Goal: Complete application form: Complete application form

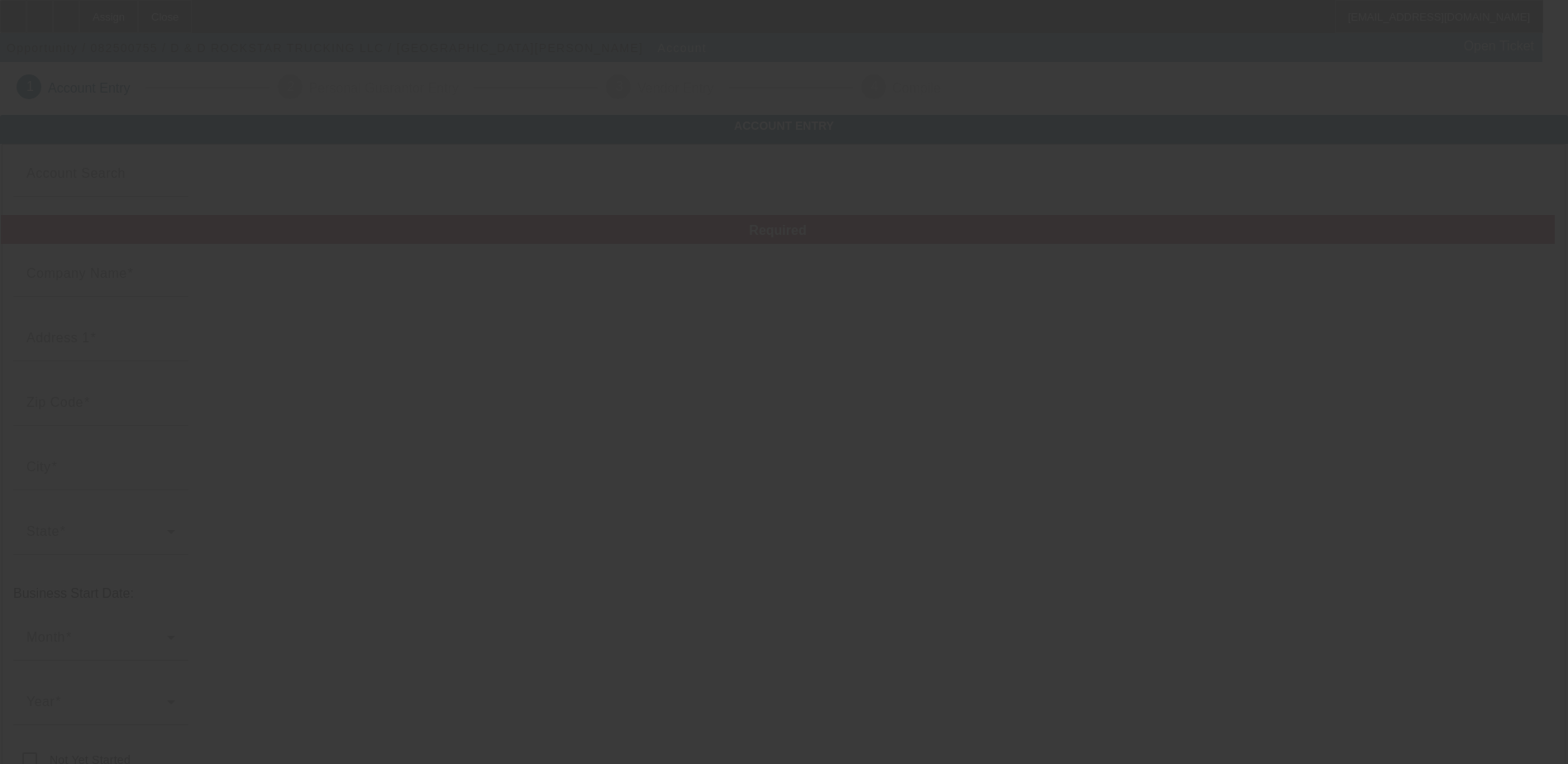
type input "D & D ROCKSTAR TRUCKING LLC"
type input "306 WILLIAMS BLVD"
type input "36854"
type input "Valley"
type input "(404) 610-9598"
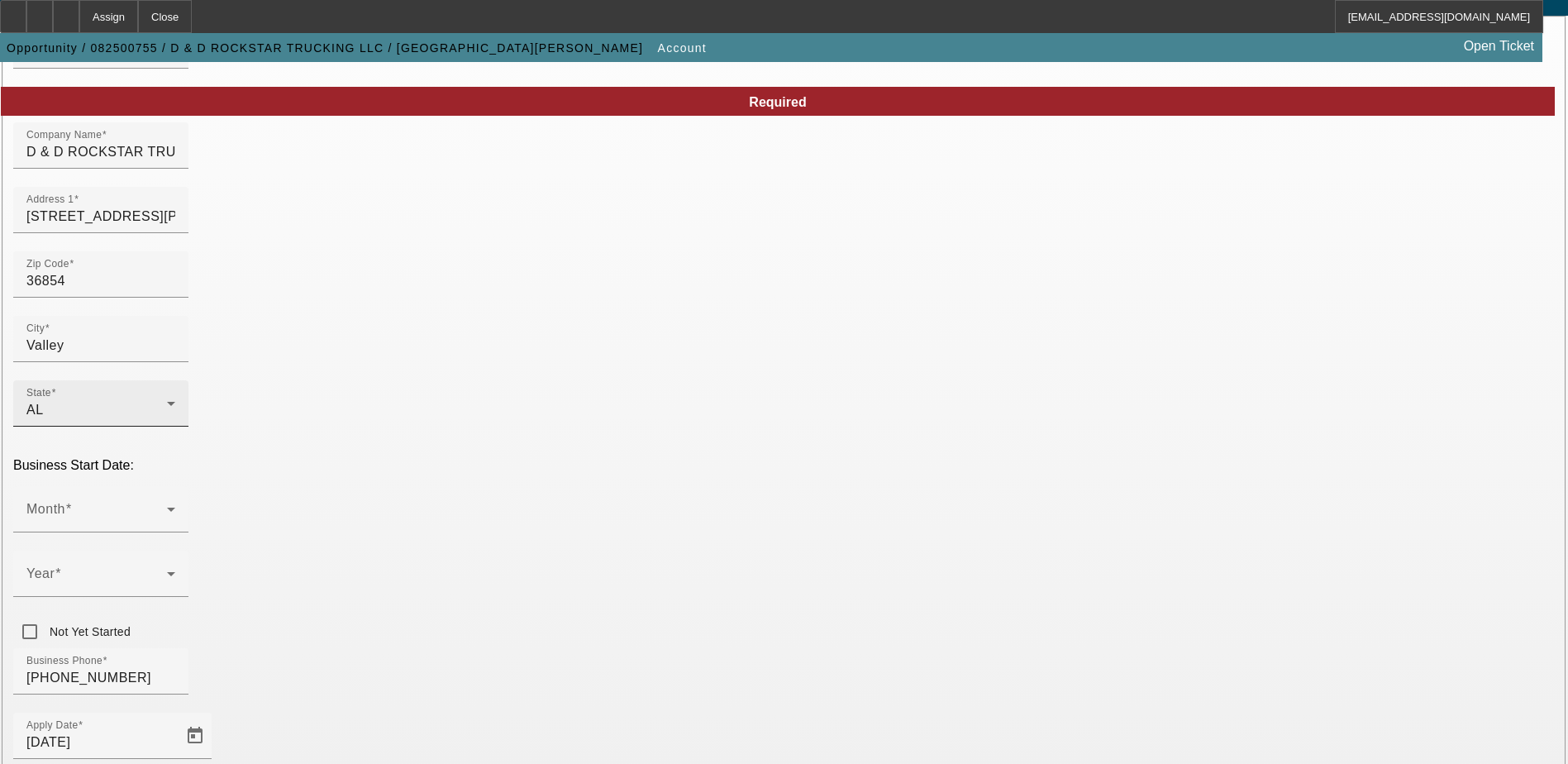
scroll to position [165, 0]
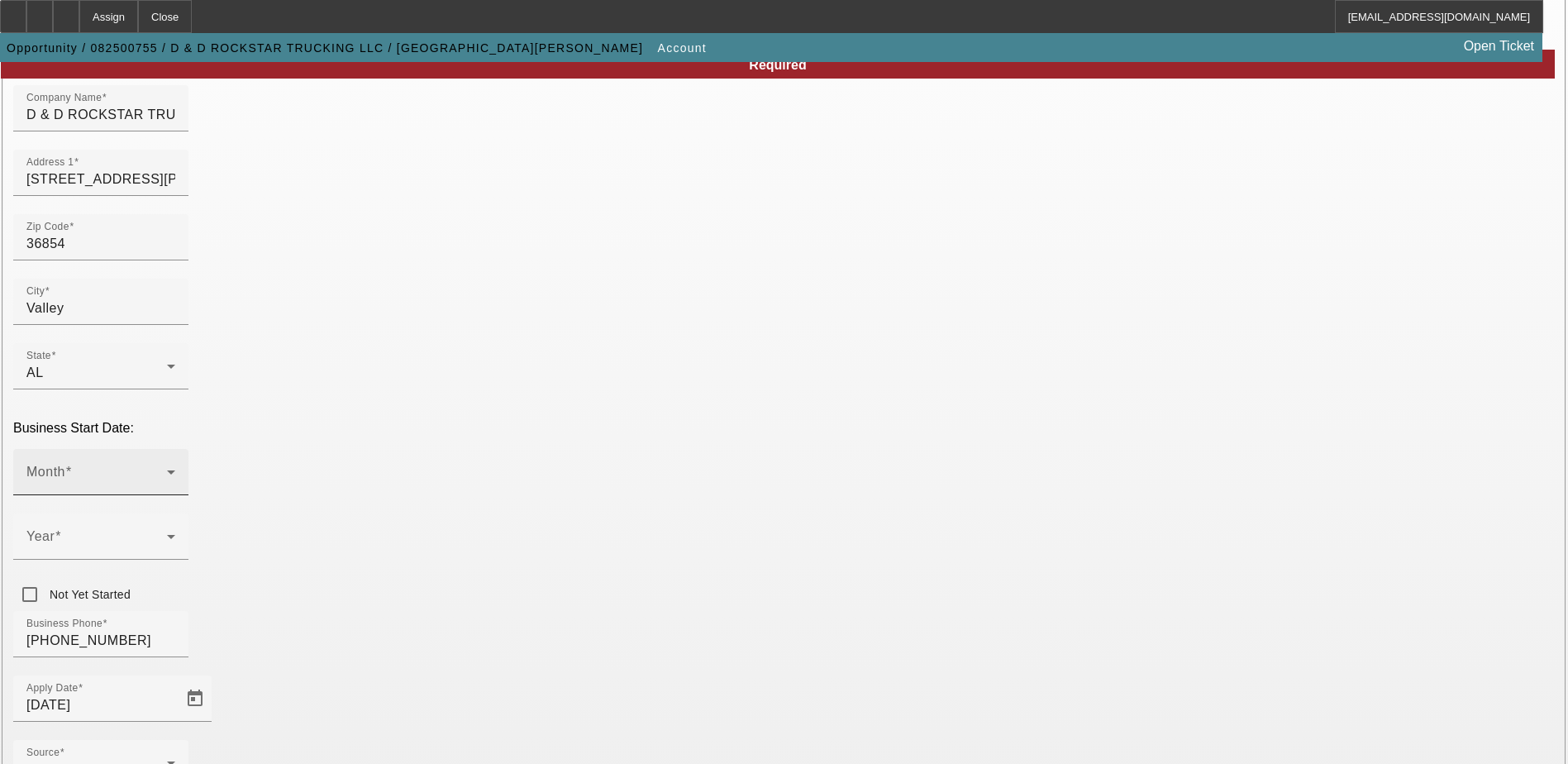
click at [176, 449] on div "Month" at bounding box center [101, 472] width 149 height 47
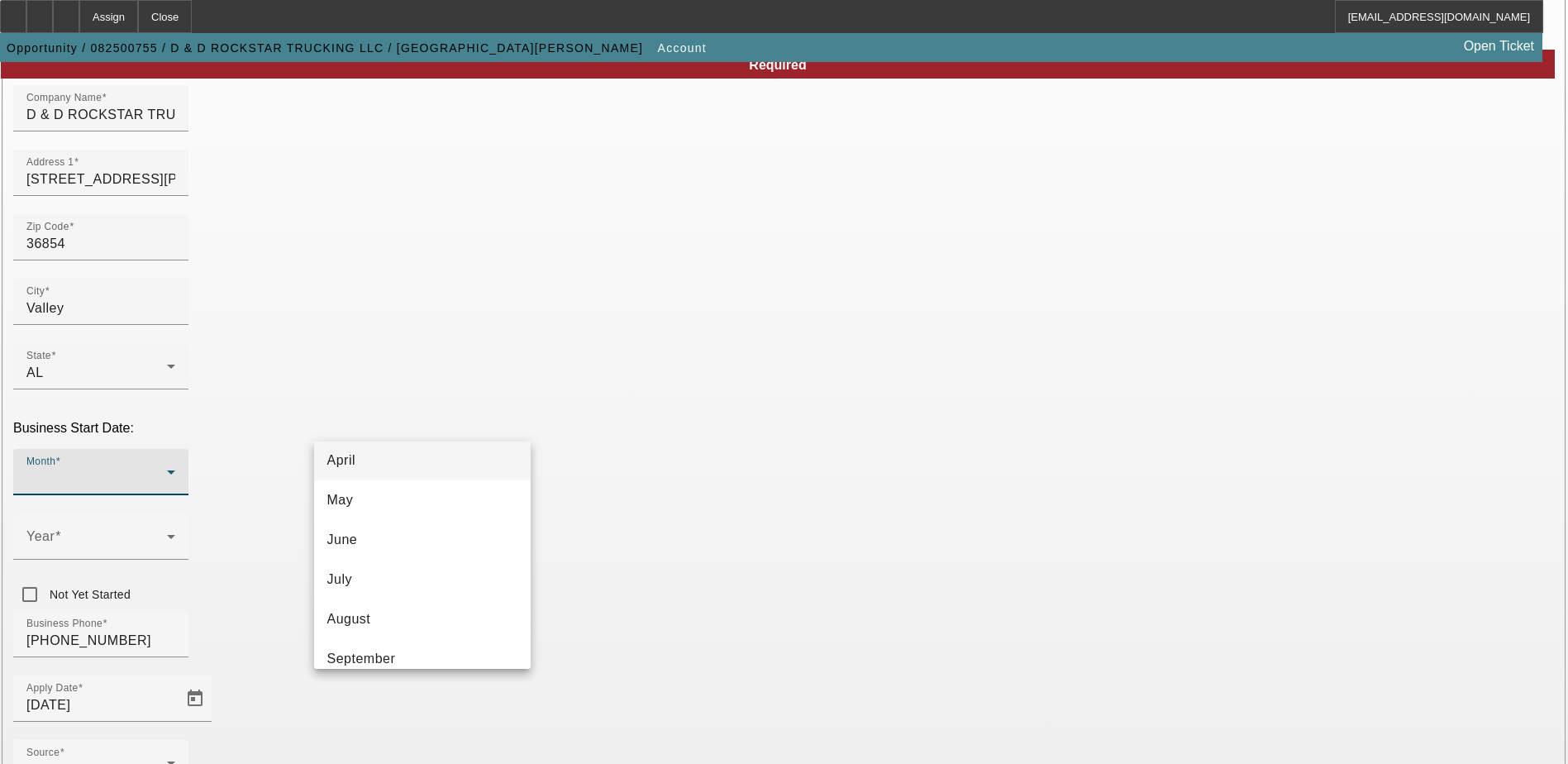
scroll to position [248, 0]
click at [379, 532] on mat-option "August" at bounding box center [422, 537] width 216 height 40
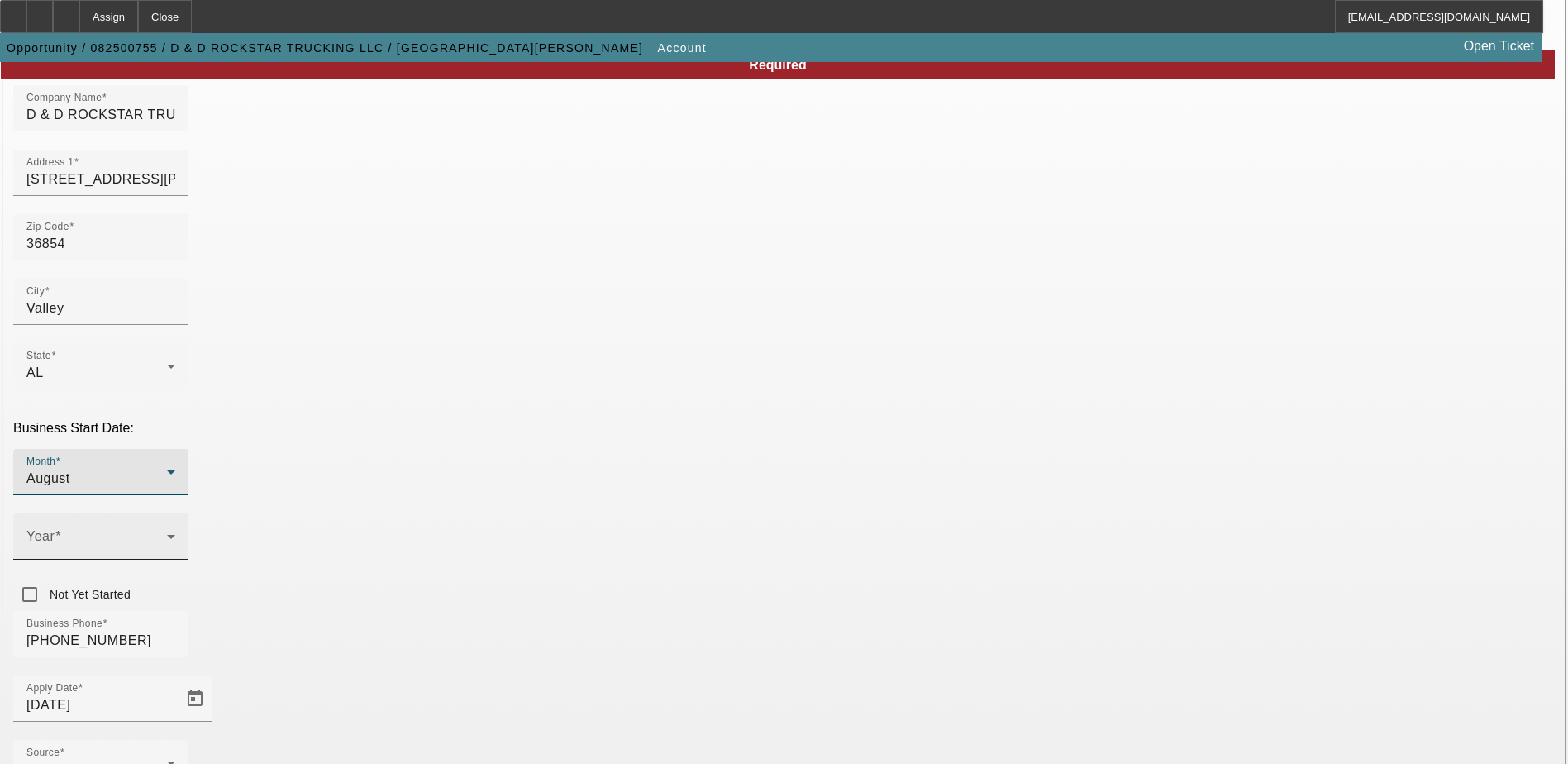
click at [167, 534] on span at bounding box center [97, 543] width 141 height 20
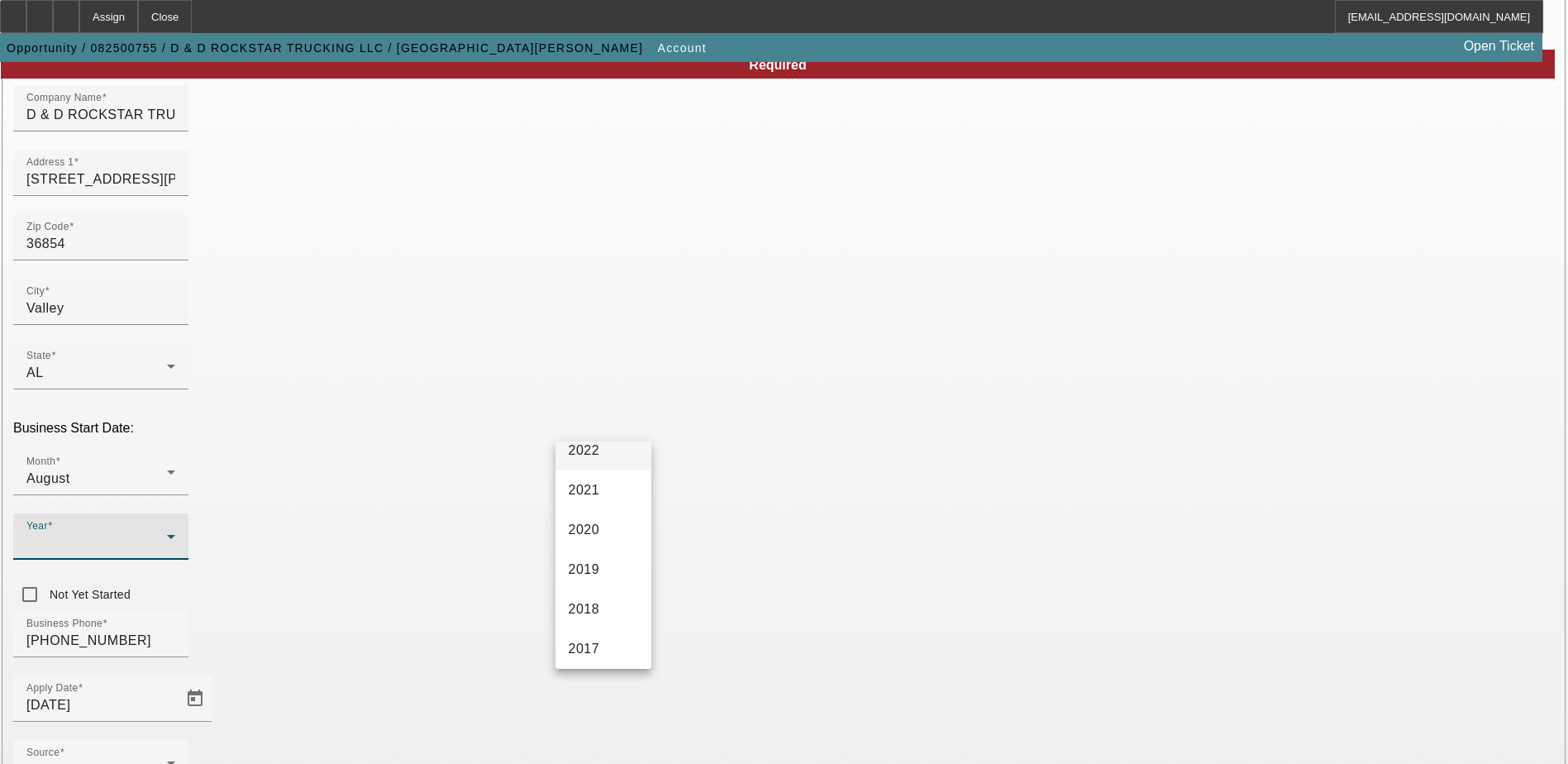
scroll to position [331, 0]
click at [609, 578] on mat-option "2017" at bounding box center [603, 574] width 96 height 40
click at [741, 611] on div "Business Phone (404) 610-9598" at bounding box center [784, 643] width 1542 height 65
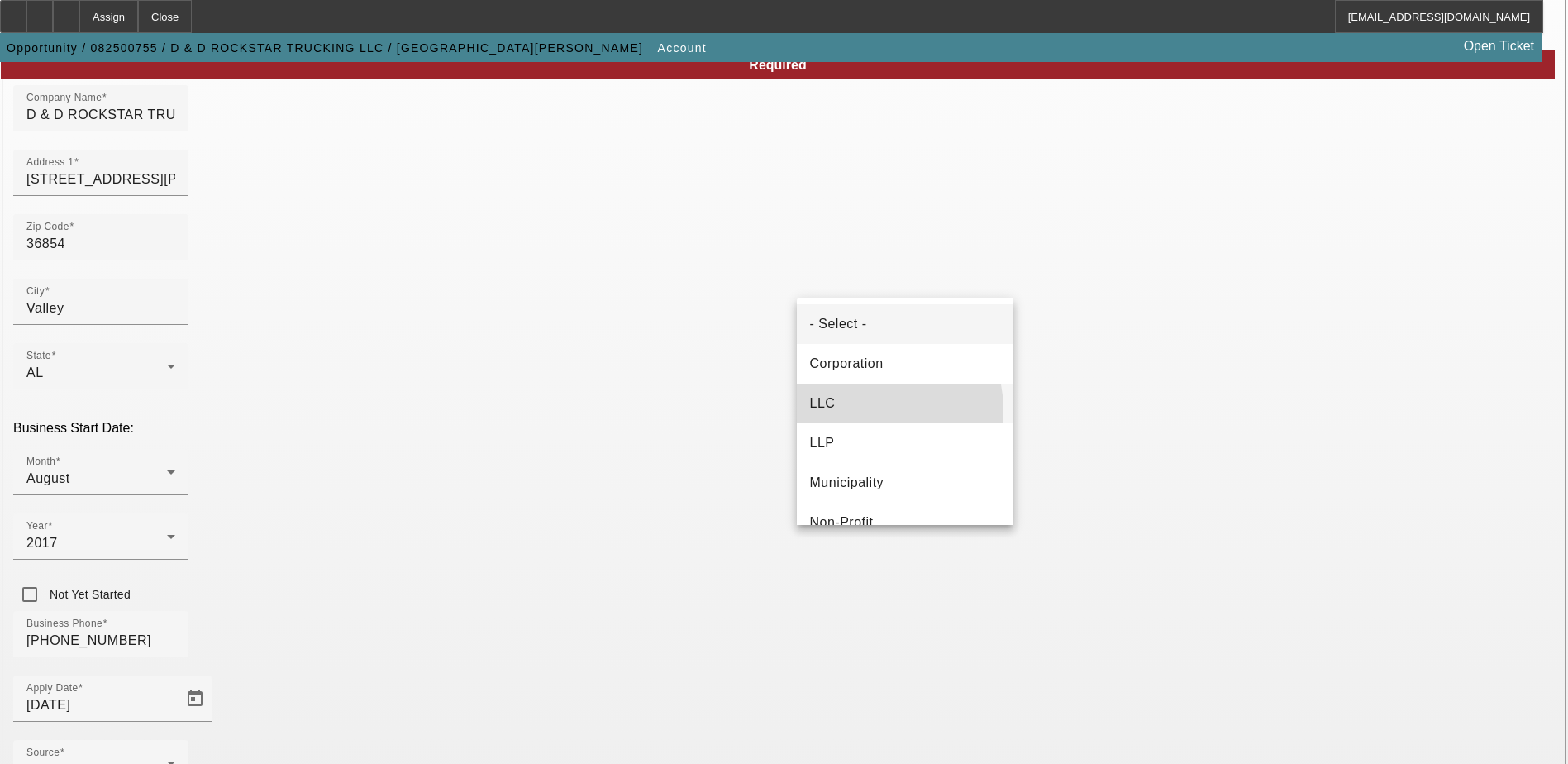
click at [868, 410] on mat-option "LLC" at bounding box center [905, 404] width 216 height 40
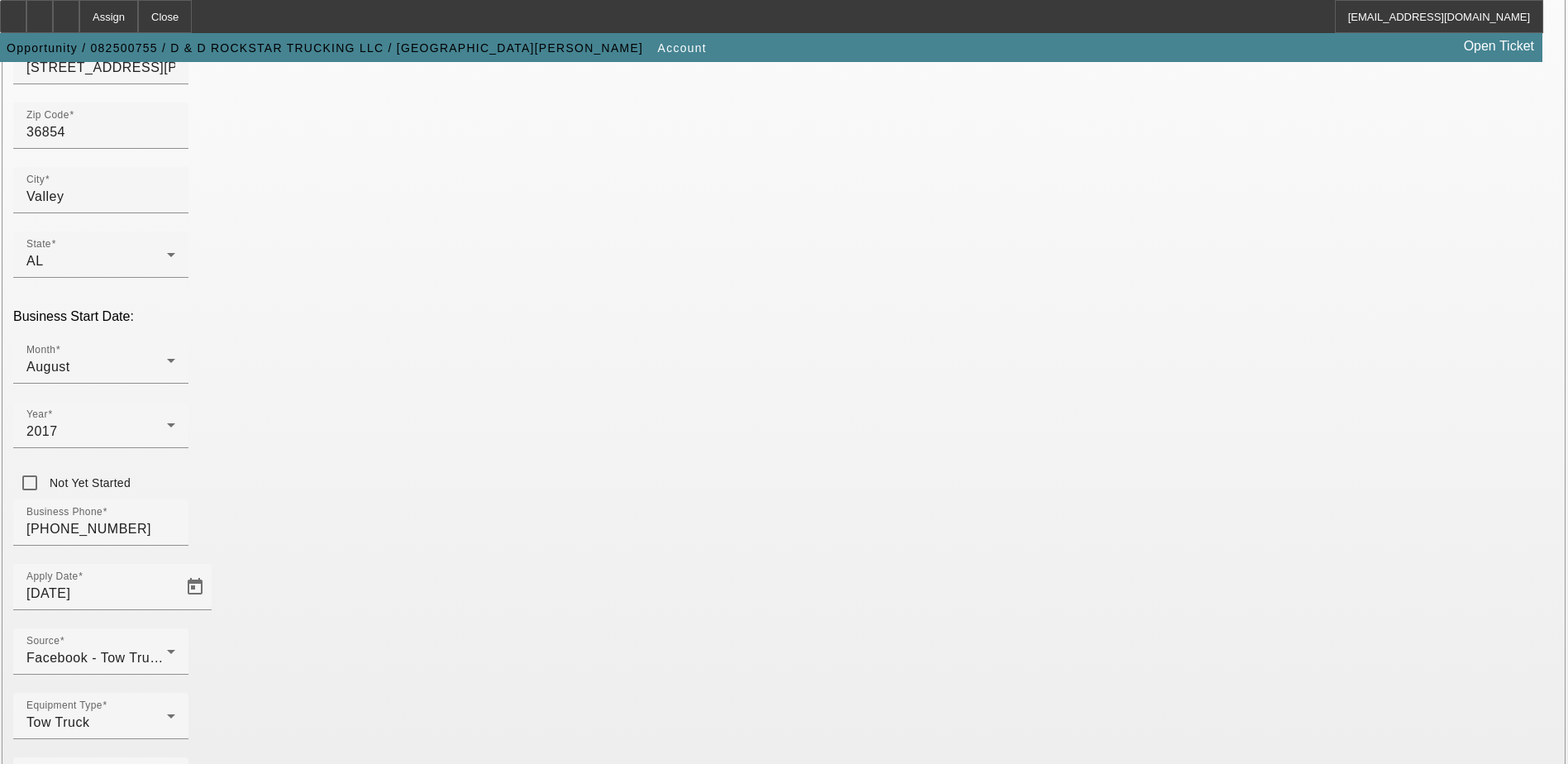
scroll to position [279, 0]
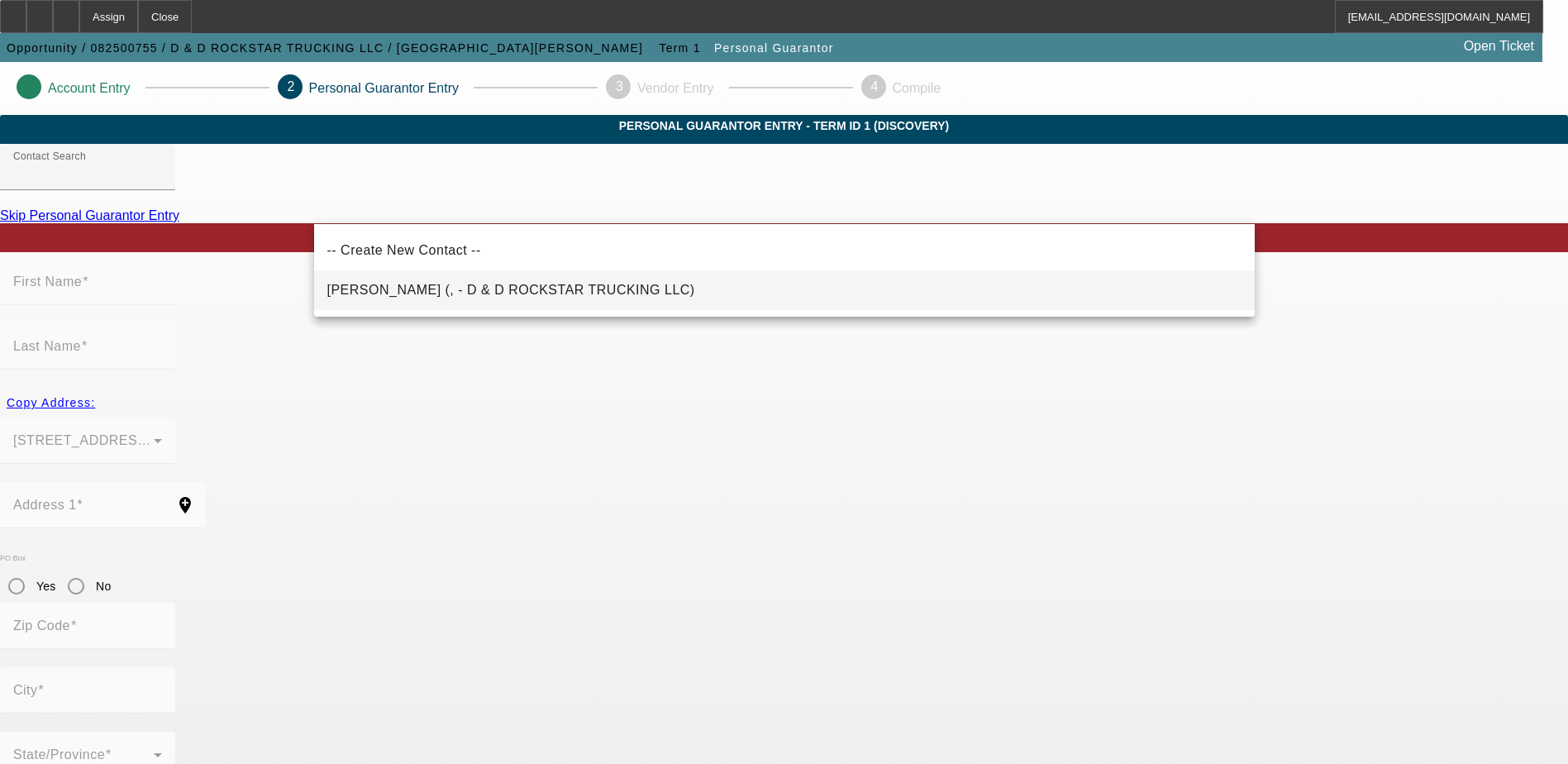
click at [545, 302] on mat-option "Jackson, Dantavious (, - D & D ROCKSTAR TRUCKING LLC)" at bounding box center [784, 291] width 941 height 40
type input "Jackson, Dantavious (, - D & D ROCKSTAR TRUCKING LLC)"
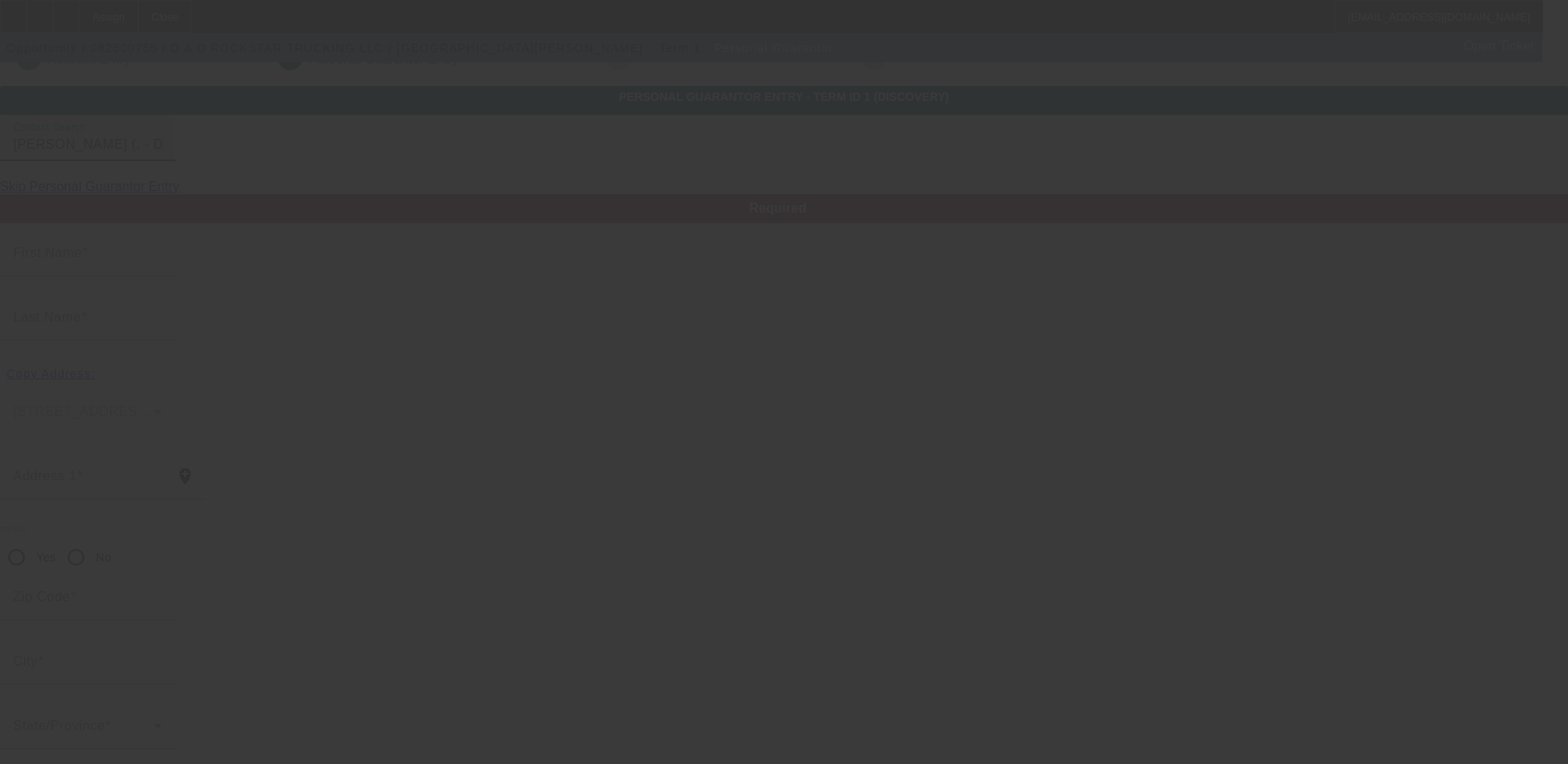
scroll to position [45, 0]
type input "Dantavious"
type input "Jackson"
radio input "true"
type input "(404) 610-9598"
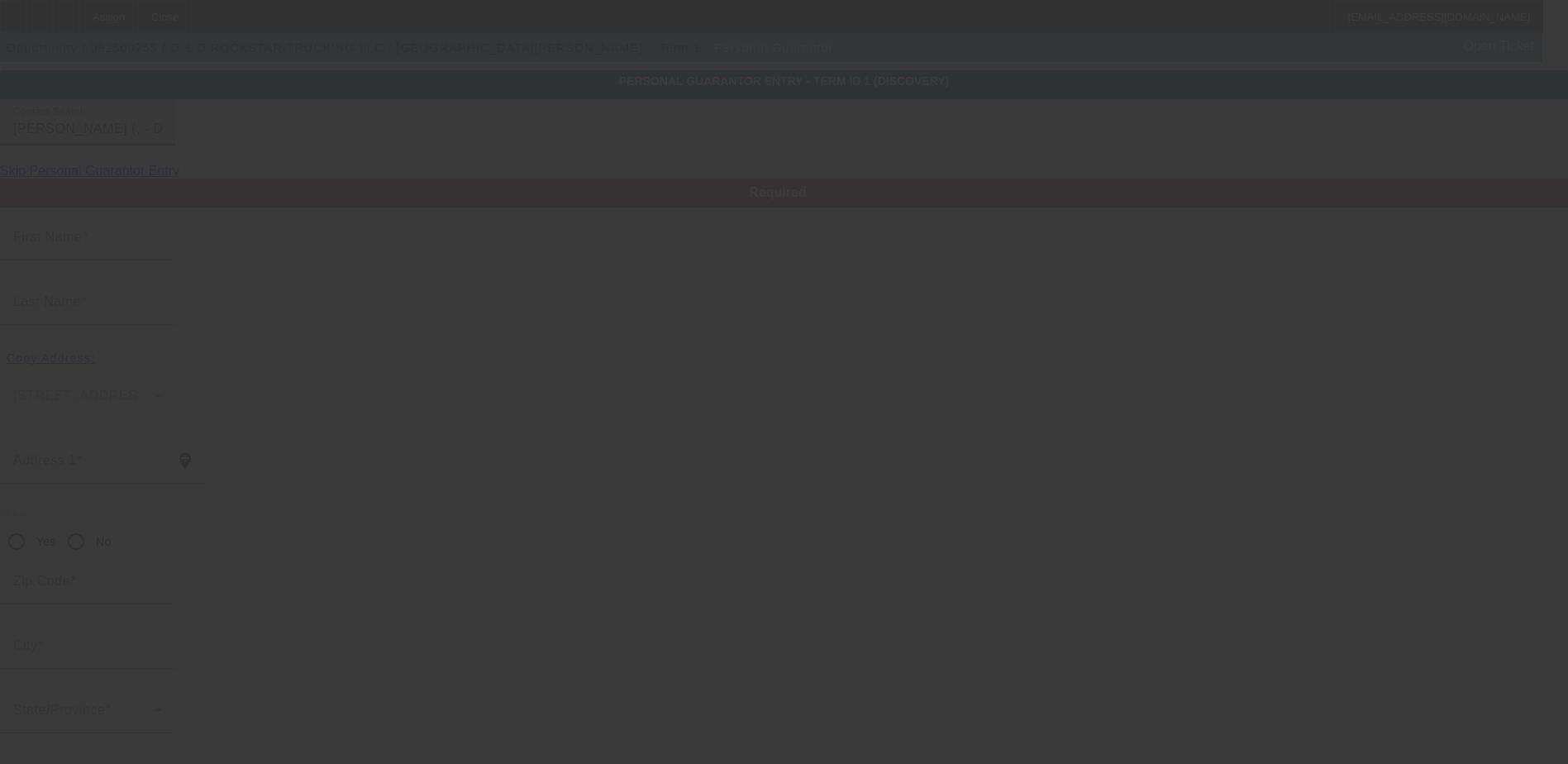
type input "rockstartrucking321@gmail.com"
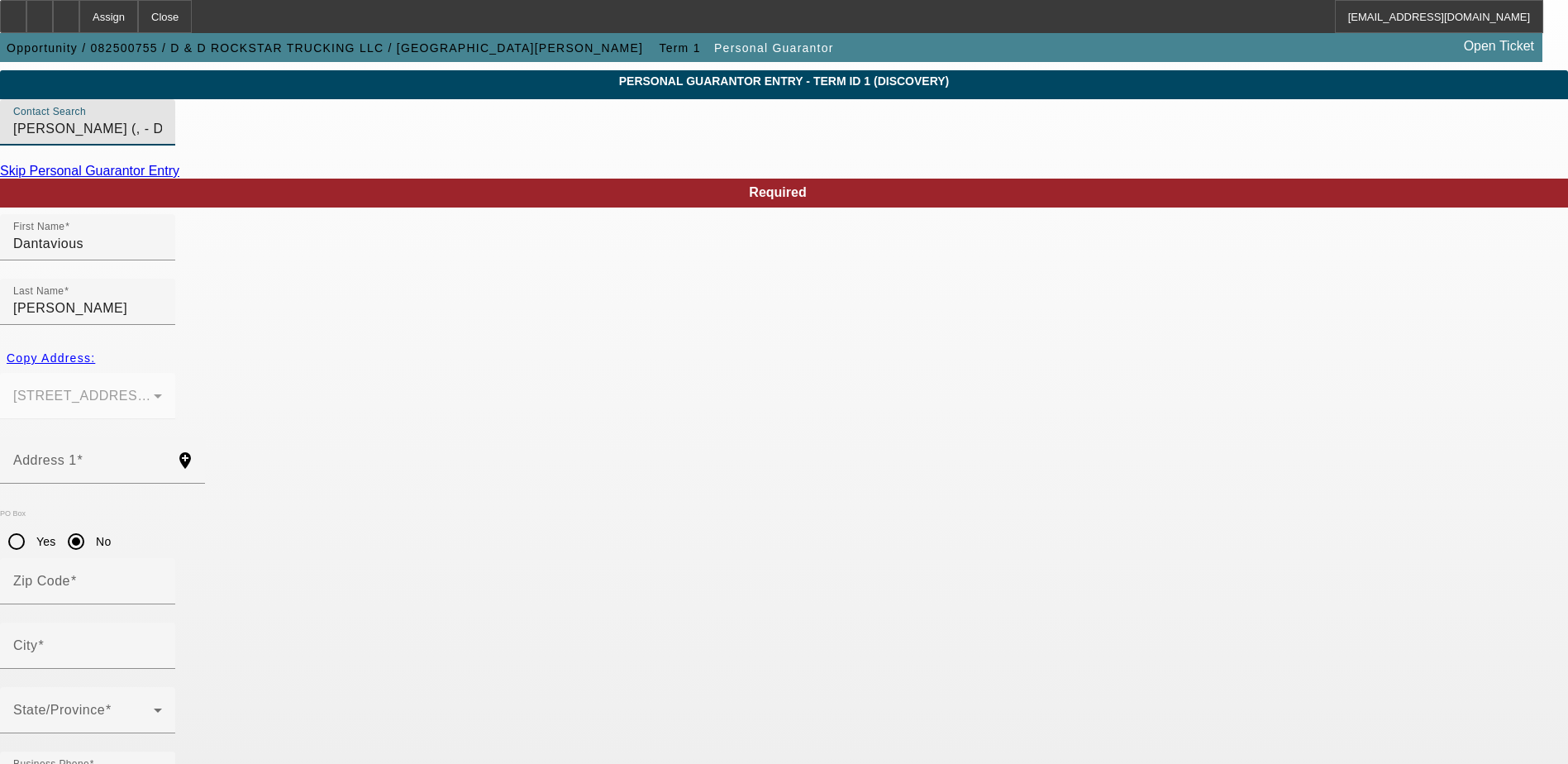
type input "100"
type input "416-23-6292"
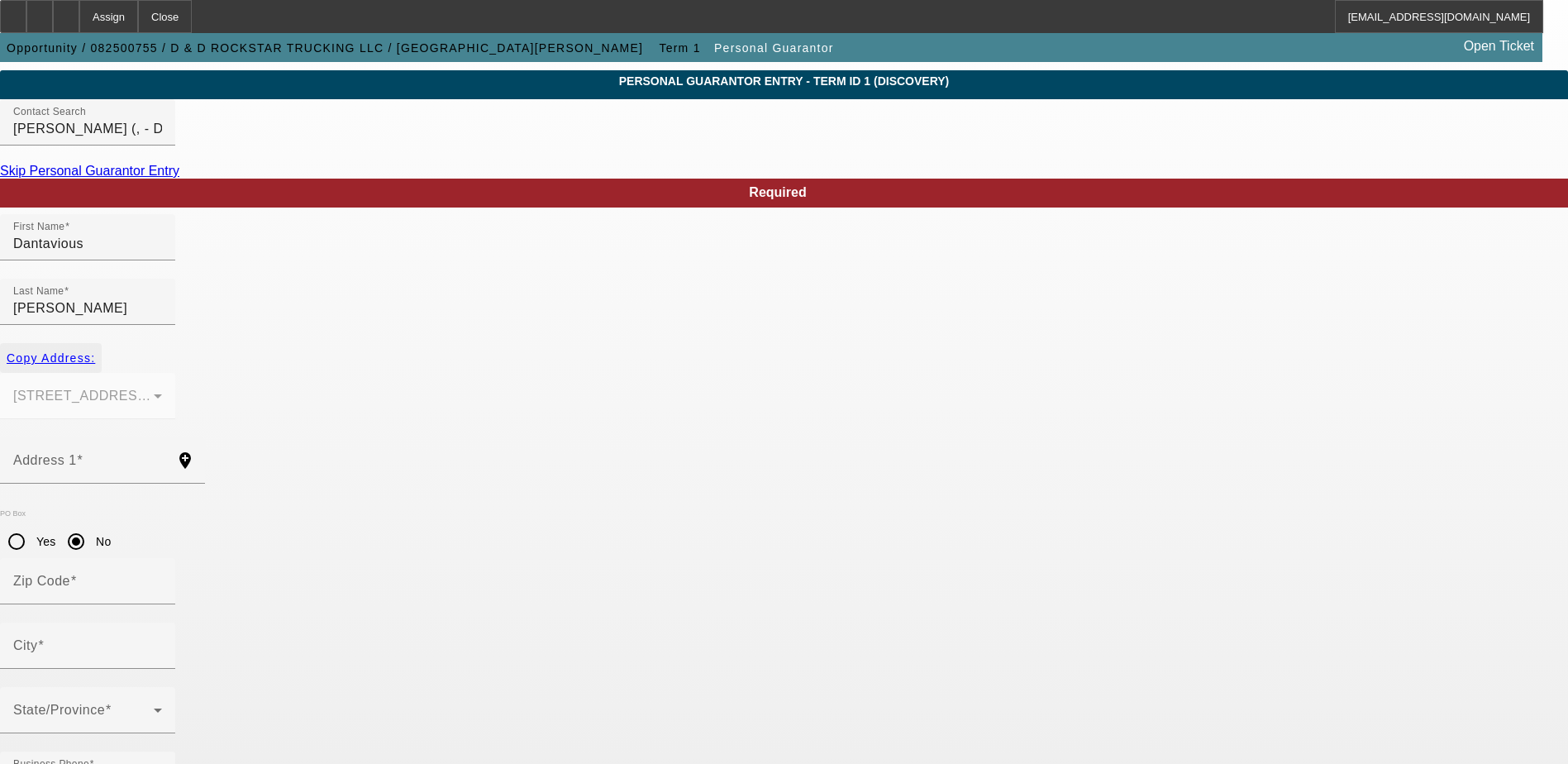
click at [95, 351] on span "Copy Address:" at bounding box center [51, 357] width 88 height 13
type input "306 WILLIAMS BLVD"
radio input "false"
type input "36854"
type input "Valley"
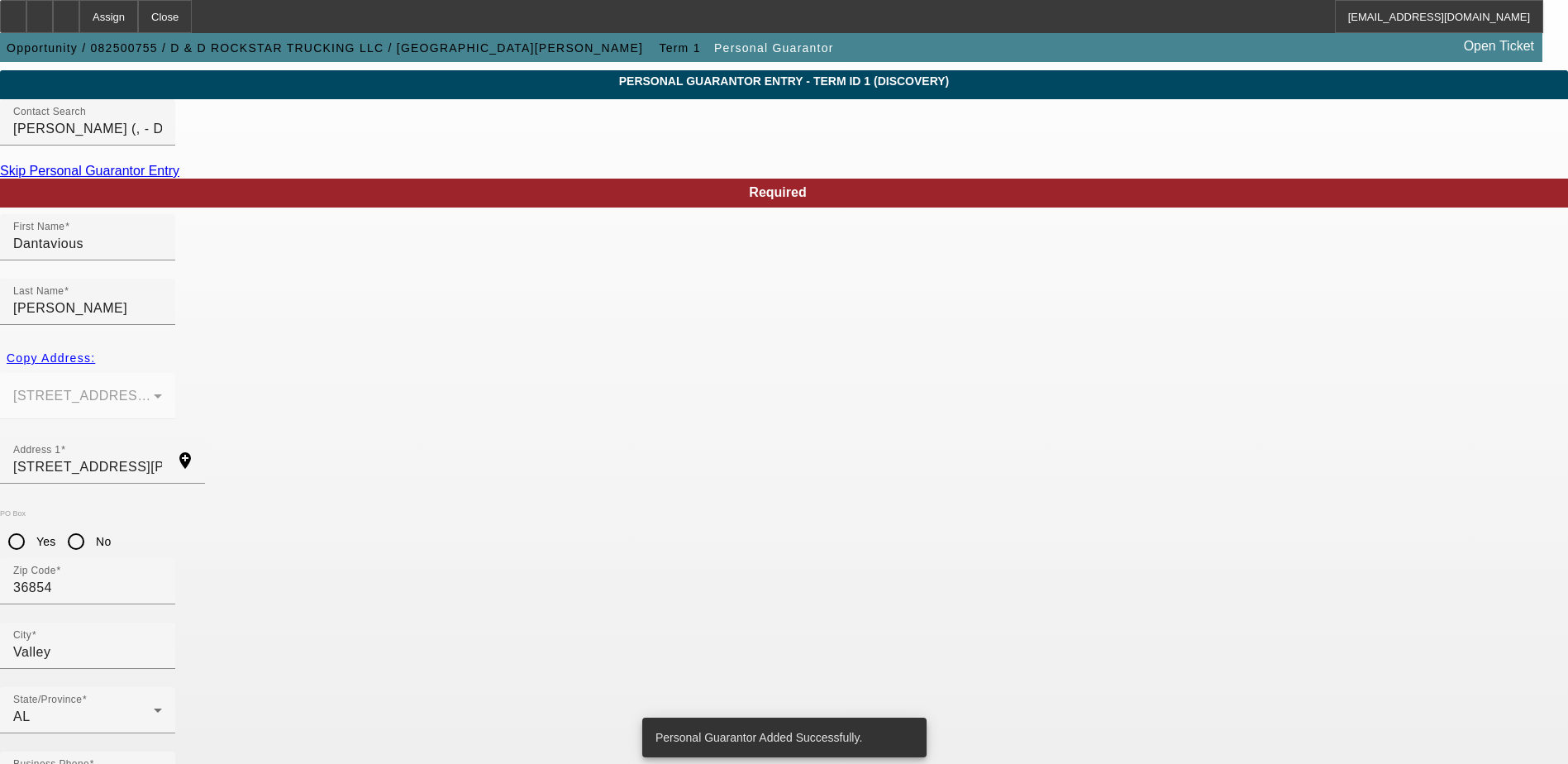
scroll to position [0, 0]
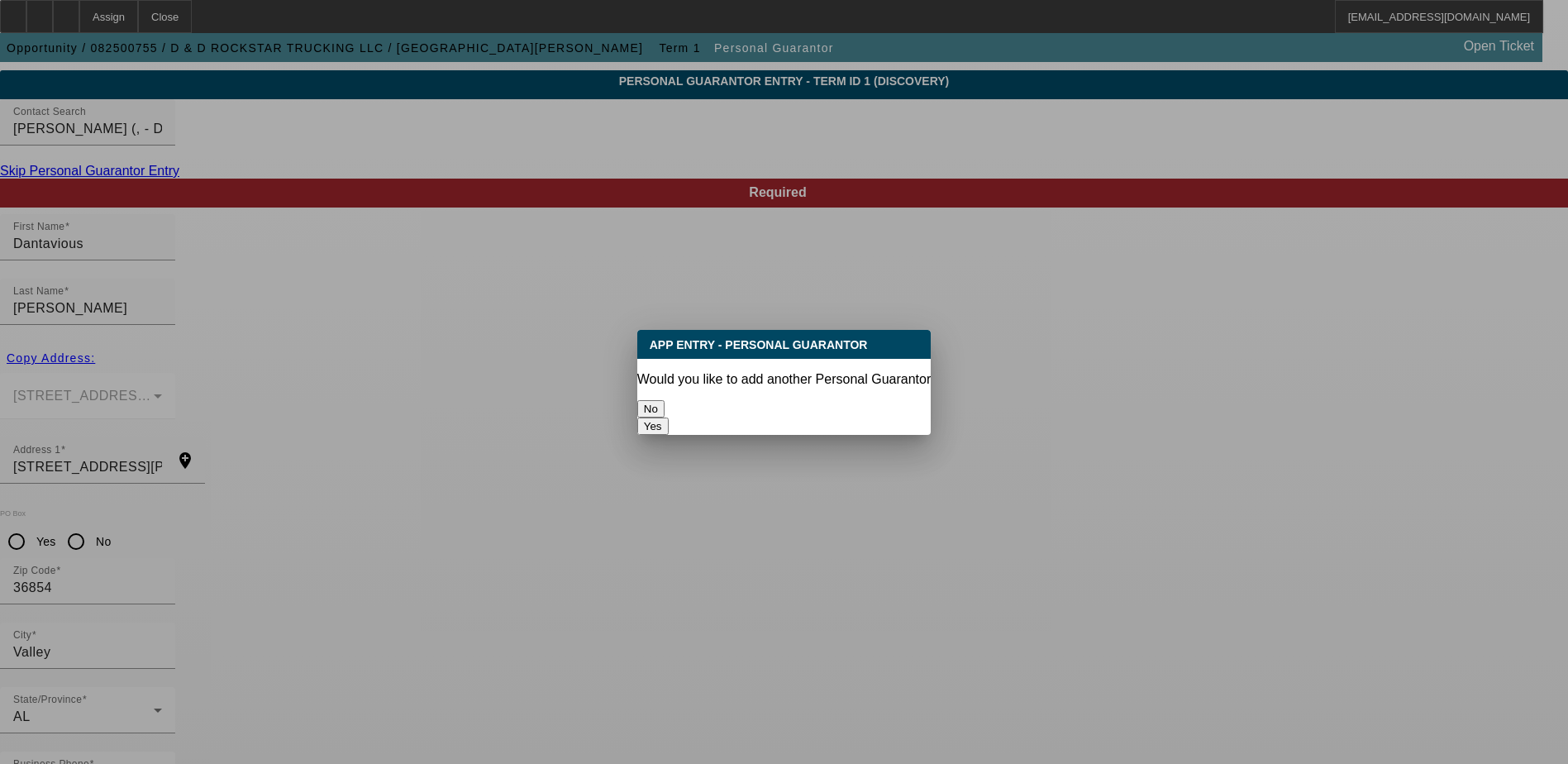
click at [665, 403] on button "No" at bounding box center [651, 409] width 28 height 17
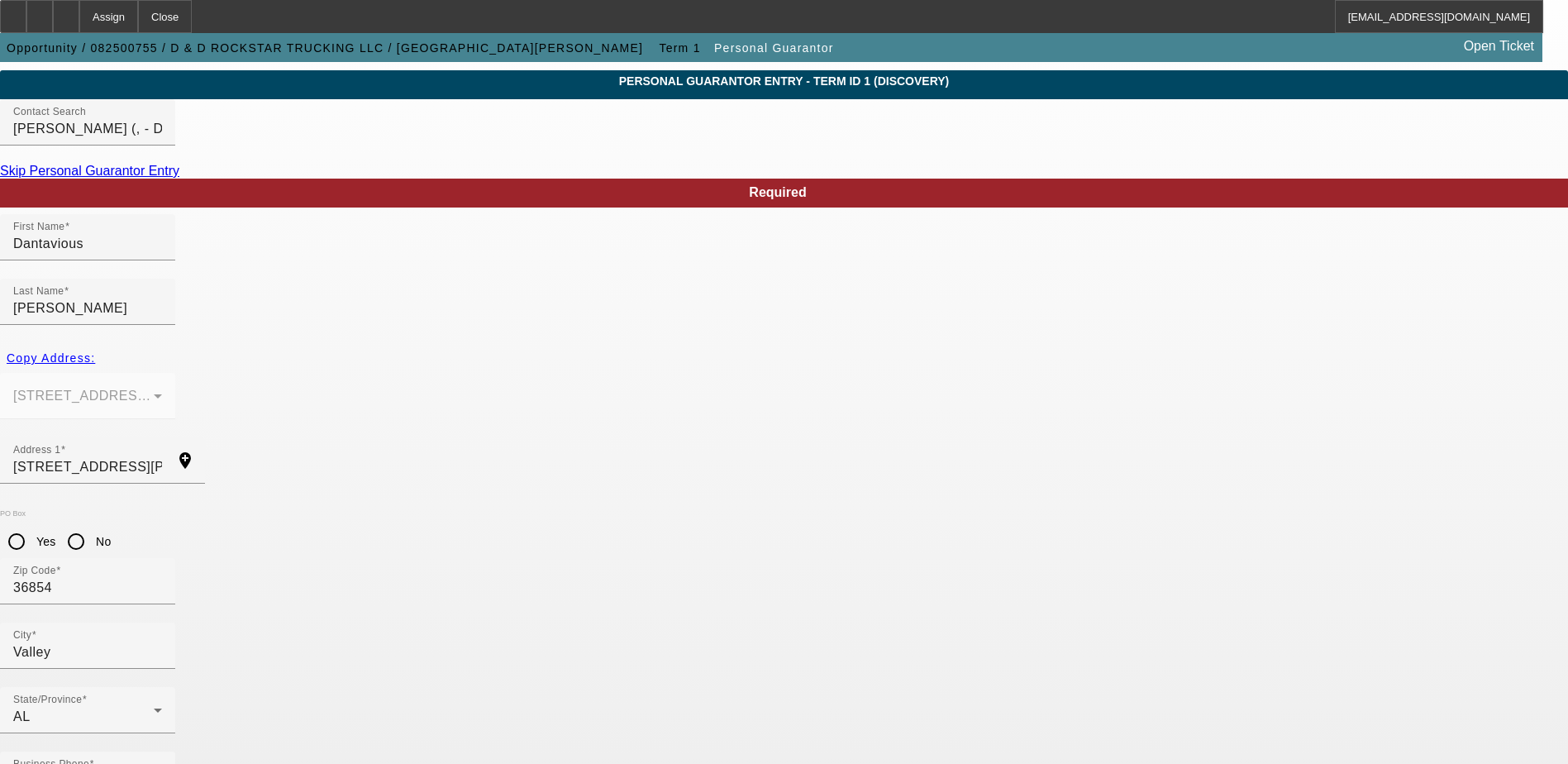
scroll to position [45, 0]
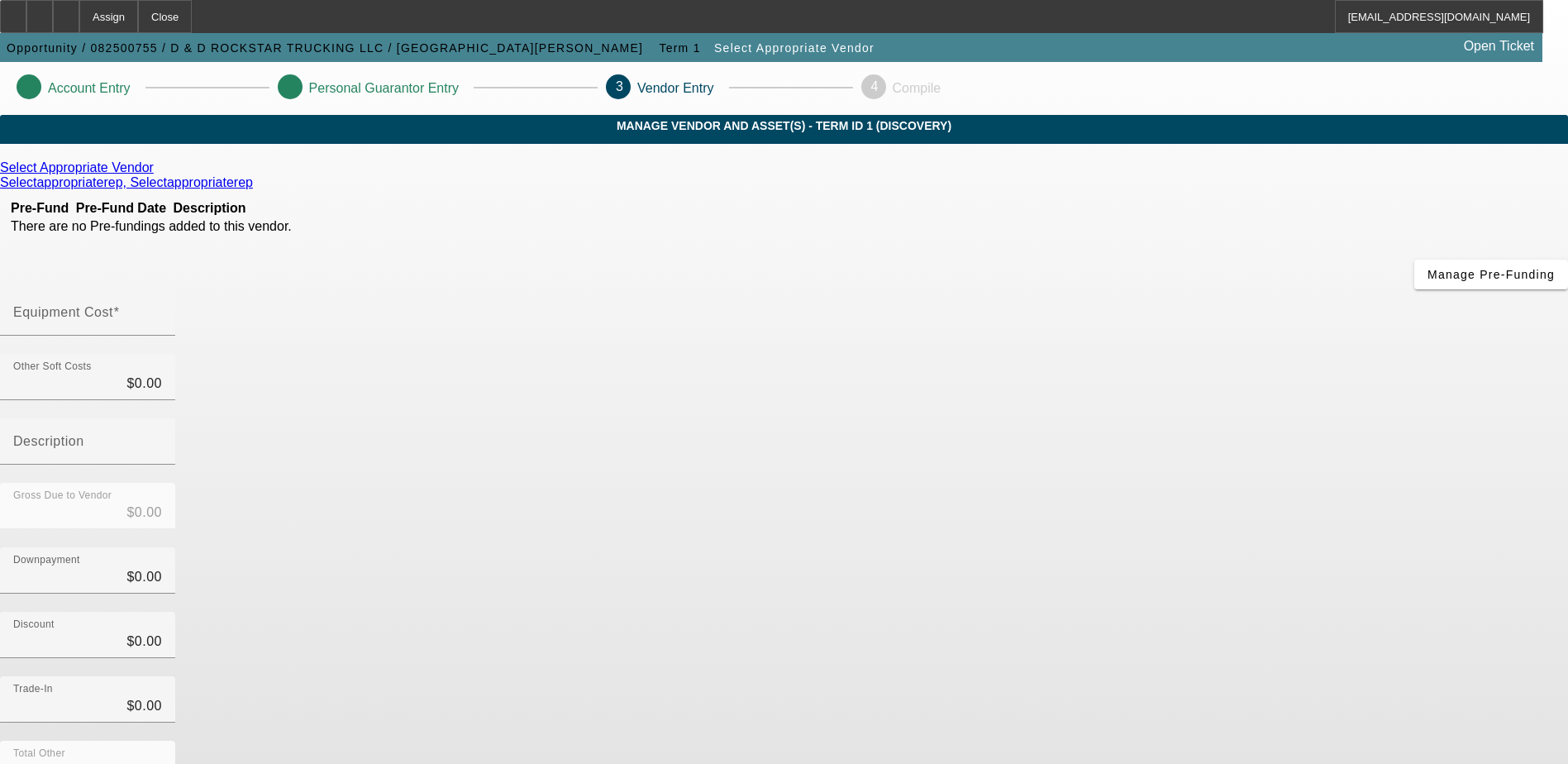
click at [158, 175] on icon at bounding box center [158, 167] width 0 height 14
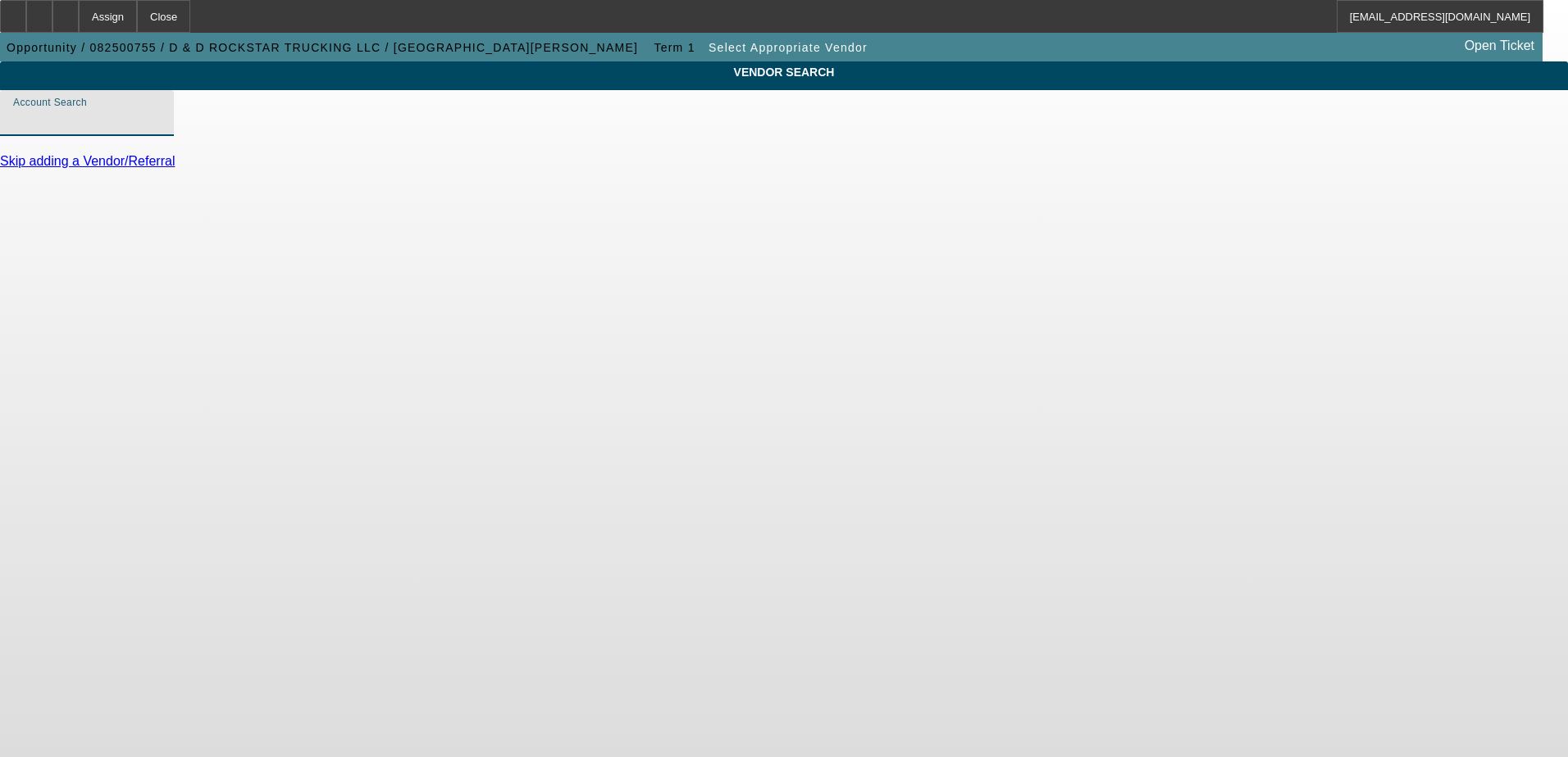
click at [160, 129] on input "Account Search" at bounding box center [87, 119] width 148 height 20
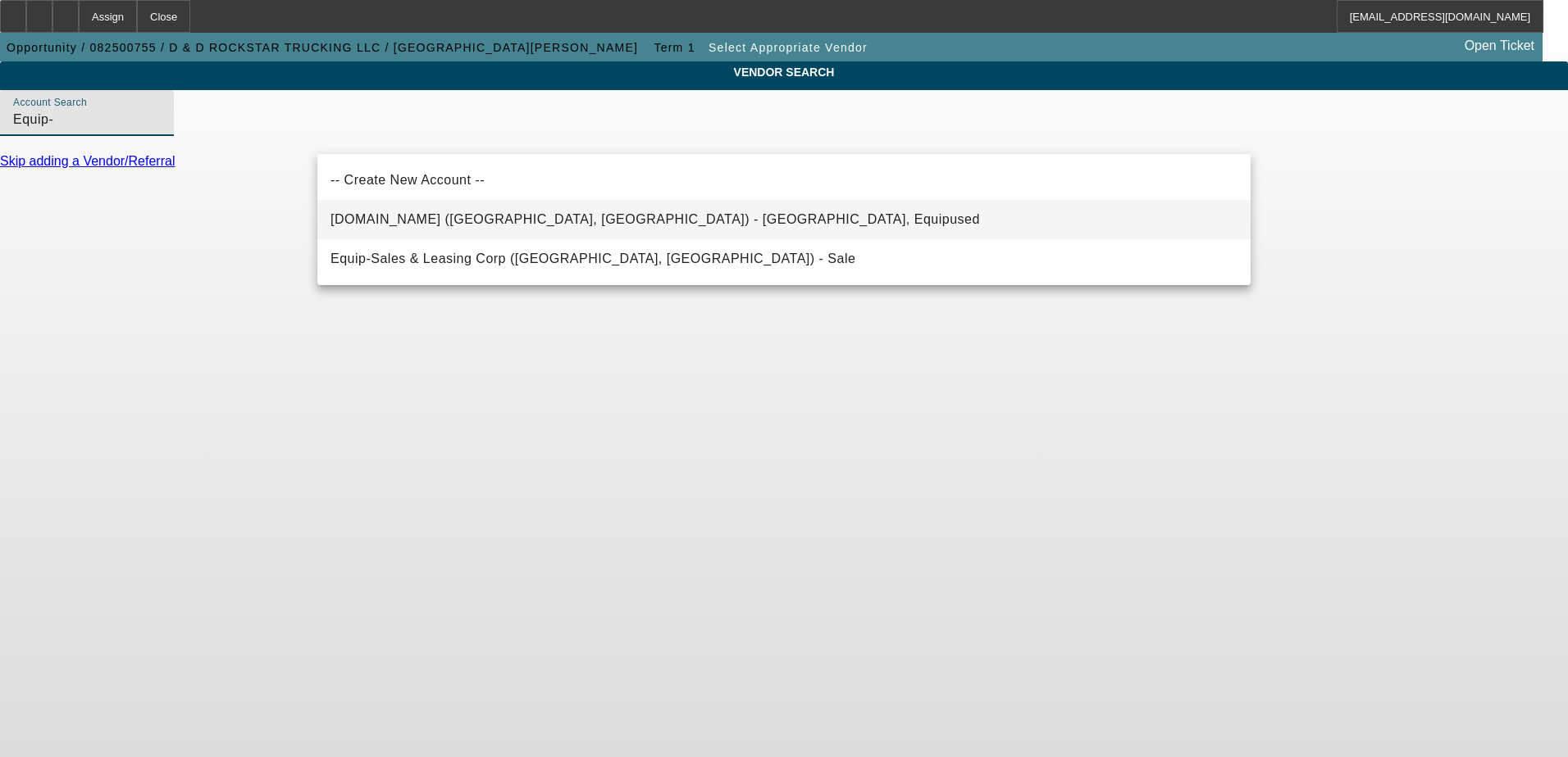
click at [519, 230] on span "Equip-Used.com (Northbrook, IL) - Equipused, Equipused" at bounding box center [654, 219] width 649 height 20
type input "Equip-Used.com (Northbrook, IL) - Equipused, Equipused"
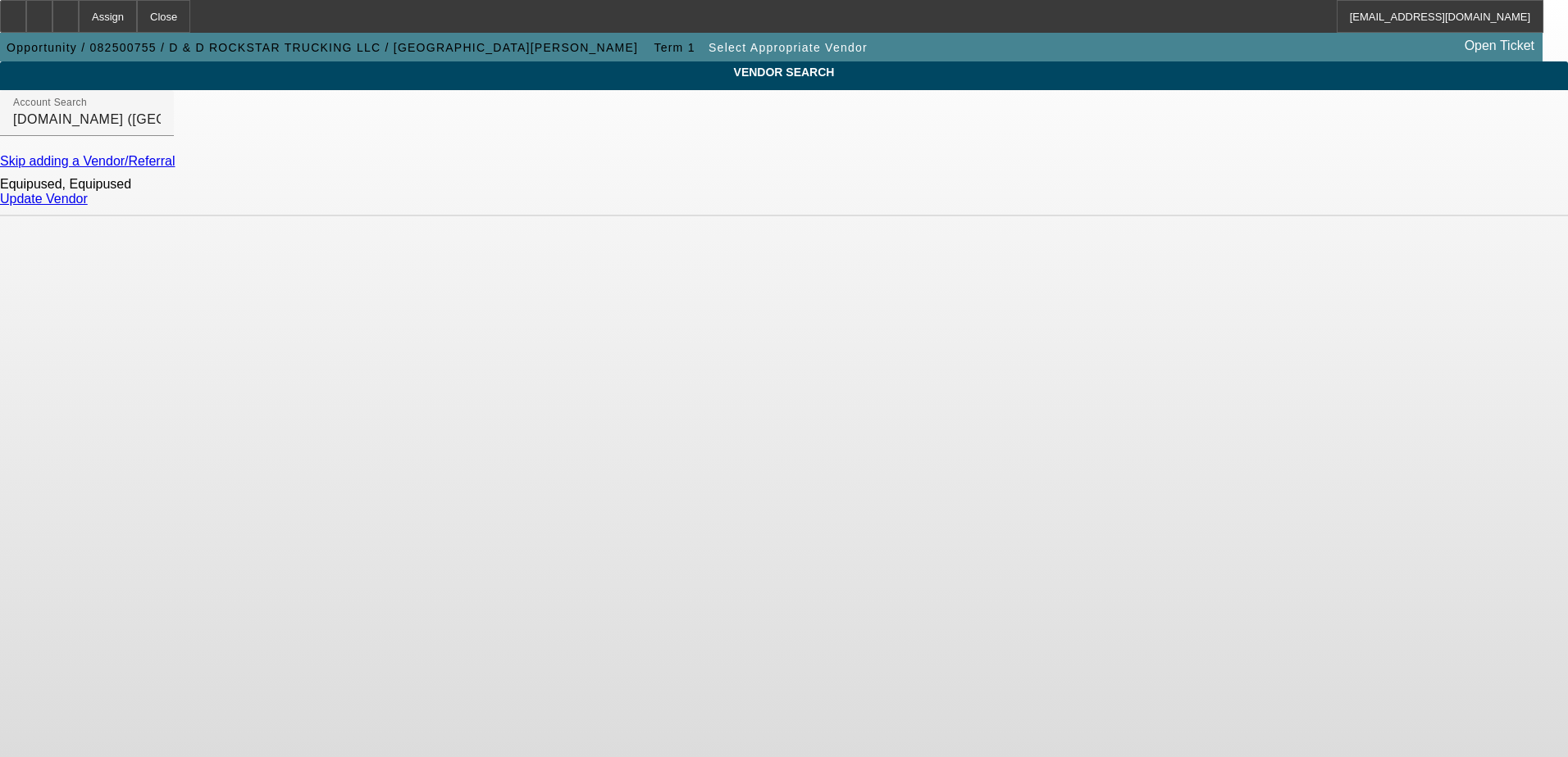
click at [87, 206] on link "Update Vendor" at bounding box center [44, 199] width 87 height 14
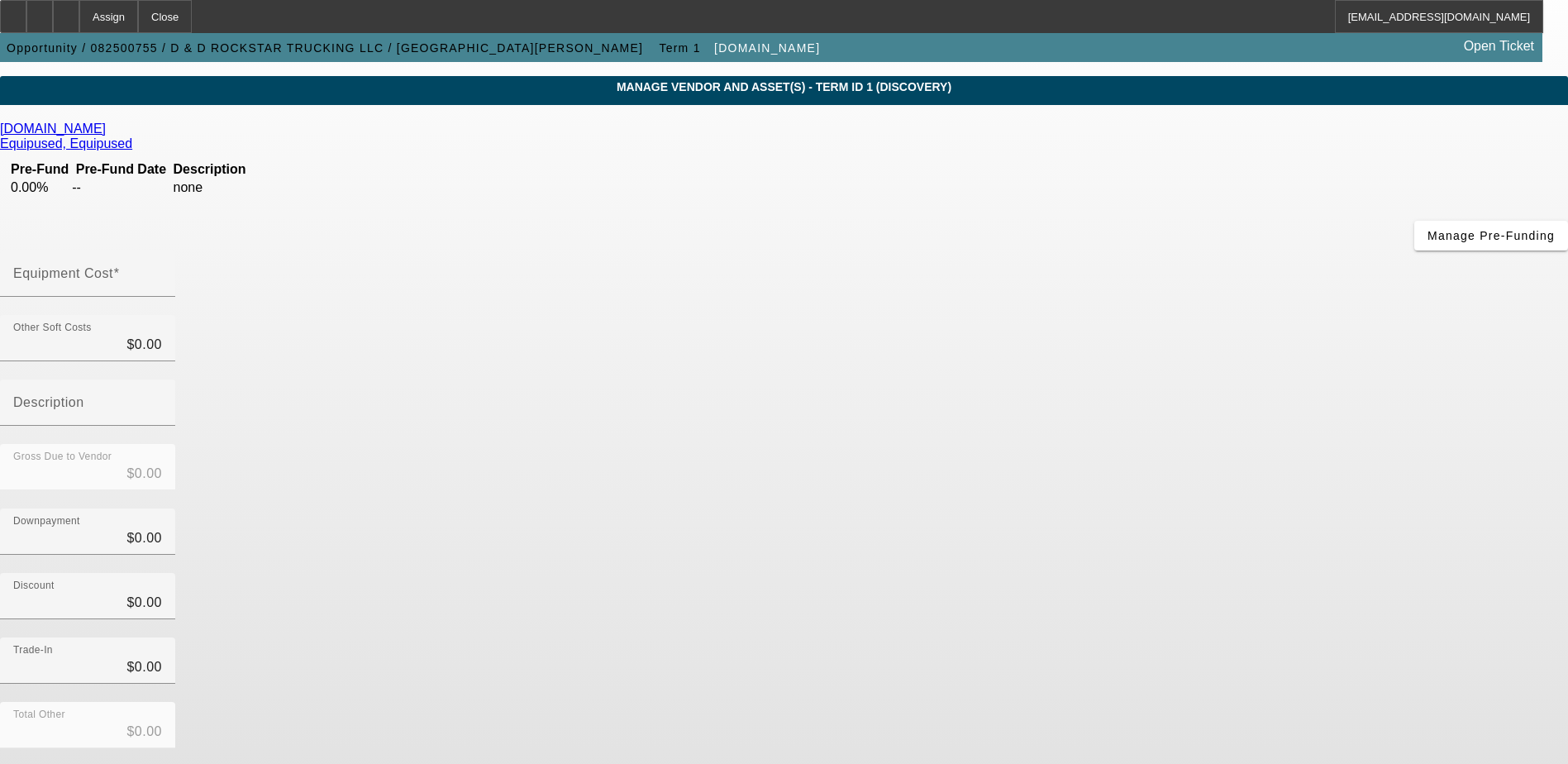
scroll to position [74, 0]
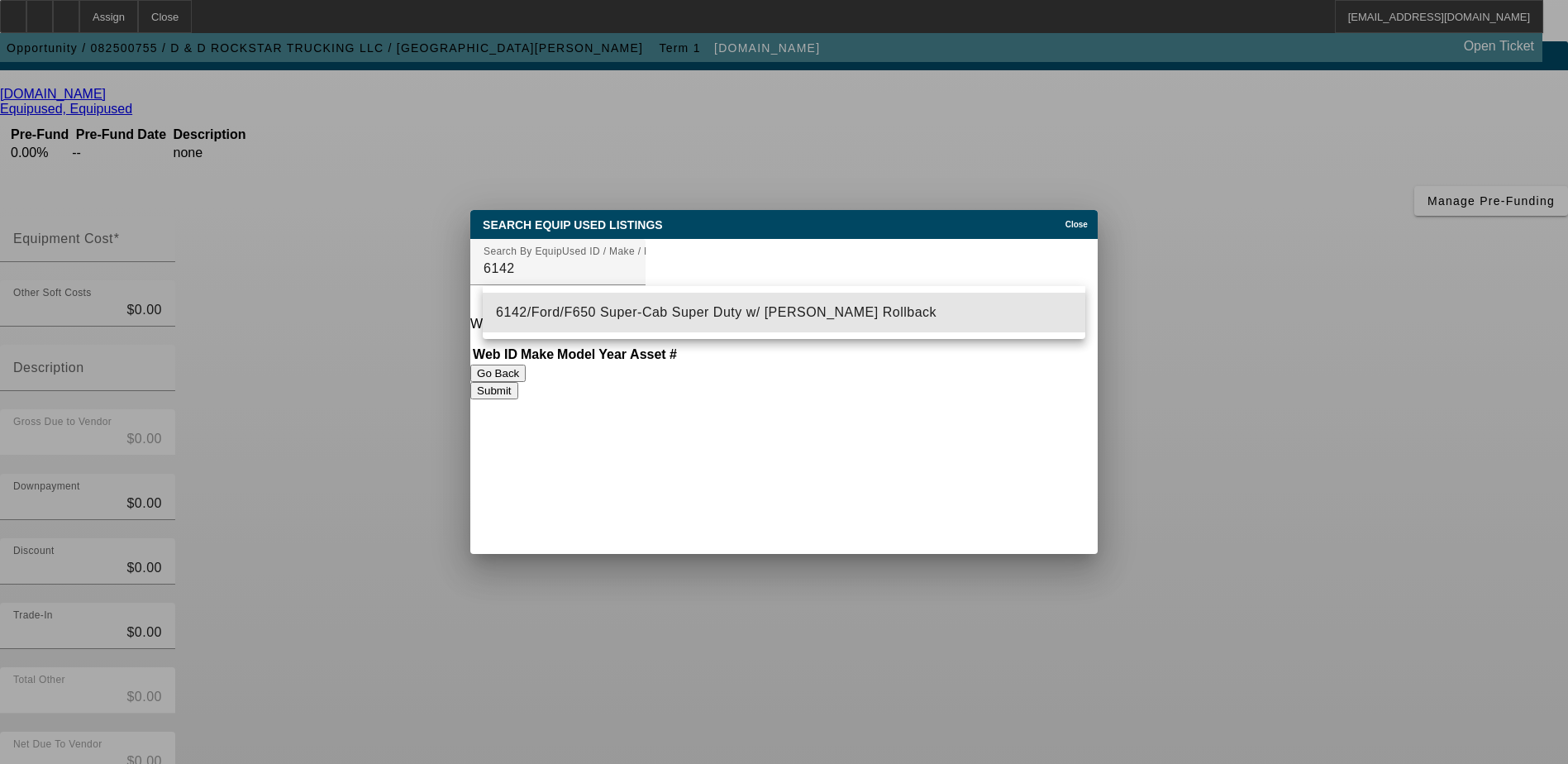
click at [680, 314] on span "6142/Ford/F650 Super-Cab Super Duty w/ Jerr-Dan Rollback" at bounding box center [716, 312] width 440 height 14
type input "6142/Ford/F650 Super-Cab Super Duty w/ Jerr-Dan Rollback"
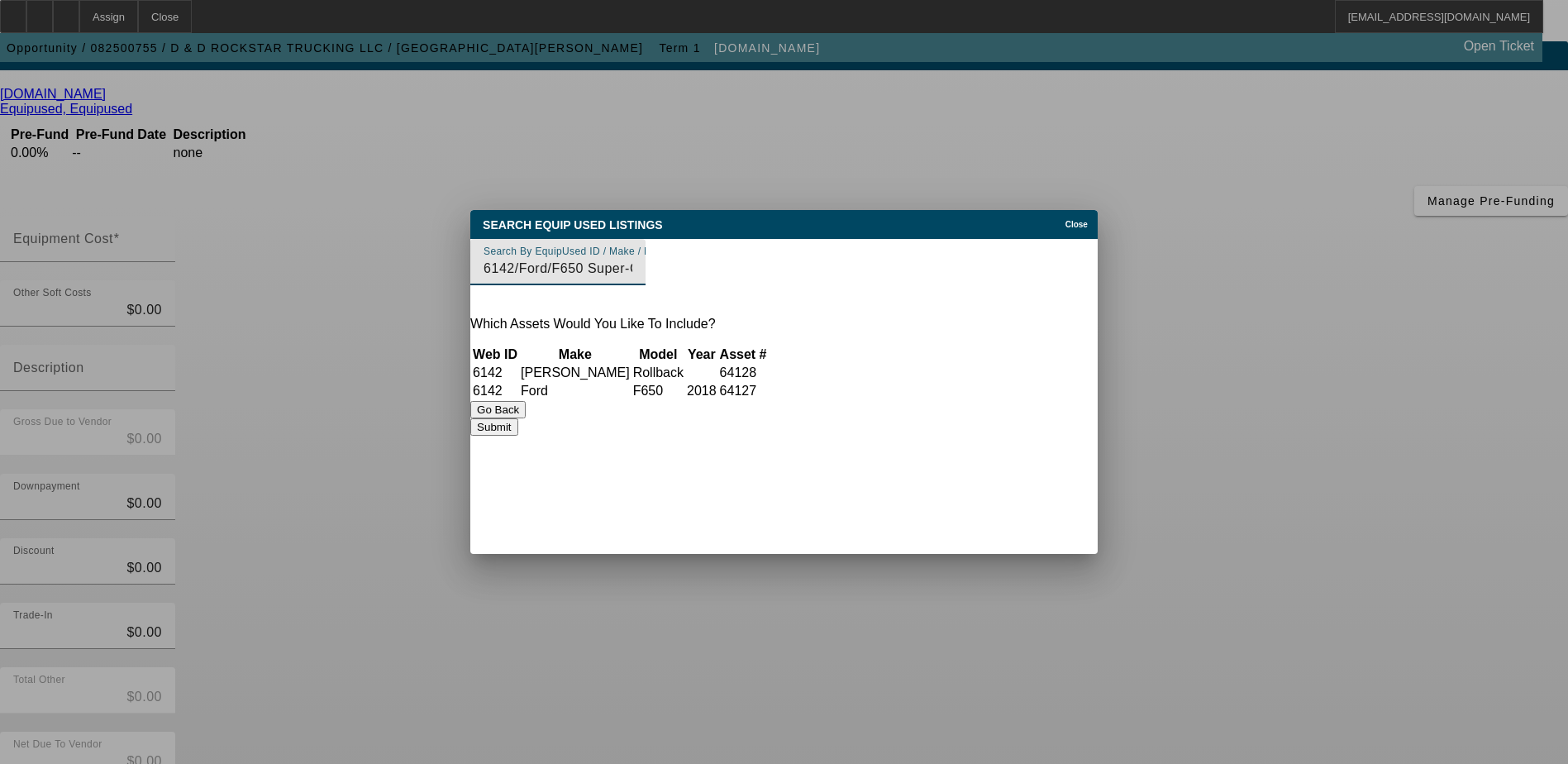
click at [517, 433] on button "Submit" at bounding box center [494, 427] width 47 height 17
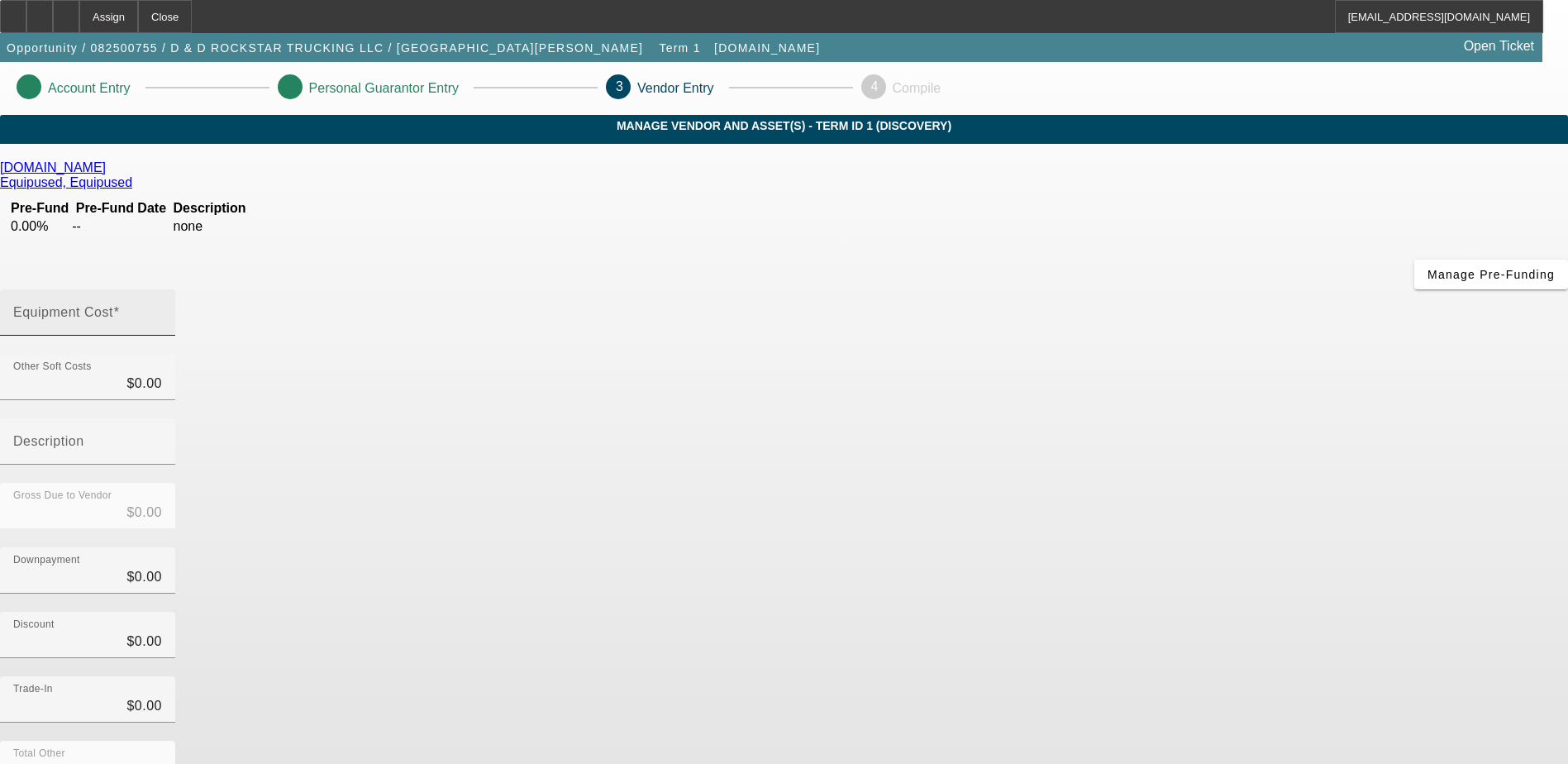
click at [113, 305] on mat-label "Equipment Cost" at bounding box center [63, 312] width 100 height 14
click at [162, 310] on input "Equipment Cost" at bounding box center [87, 319] width 149 height 20
type input "5"
type input "$5.00"
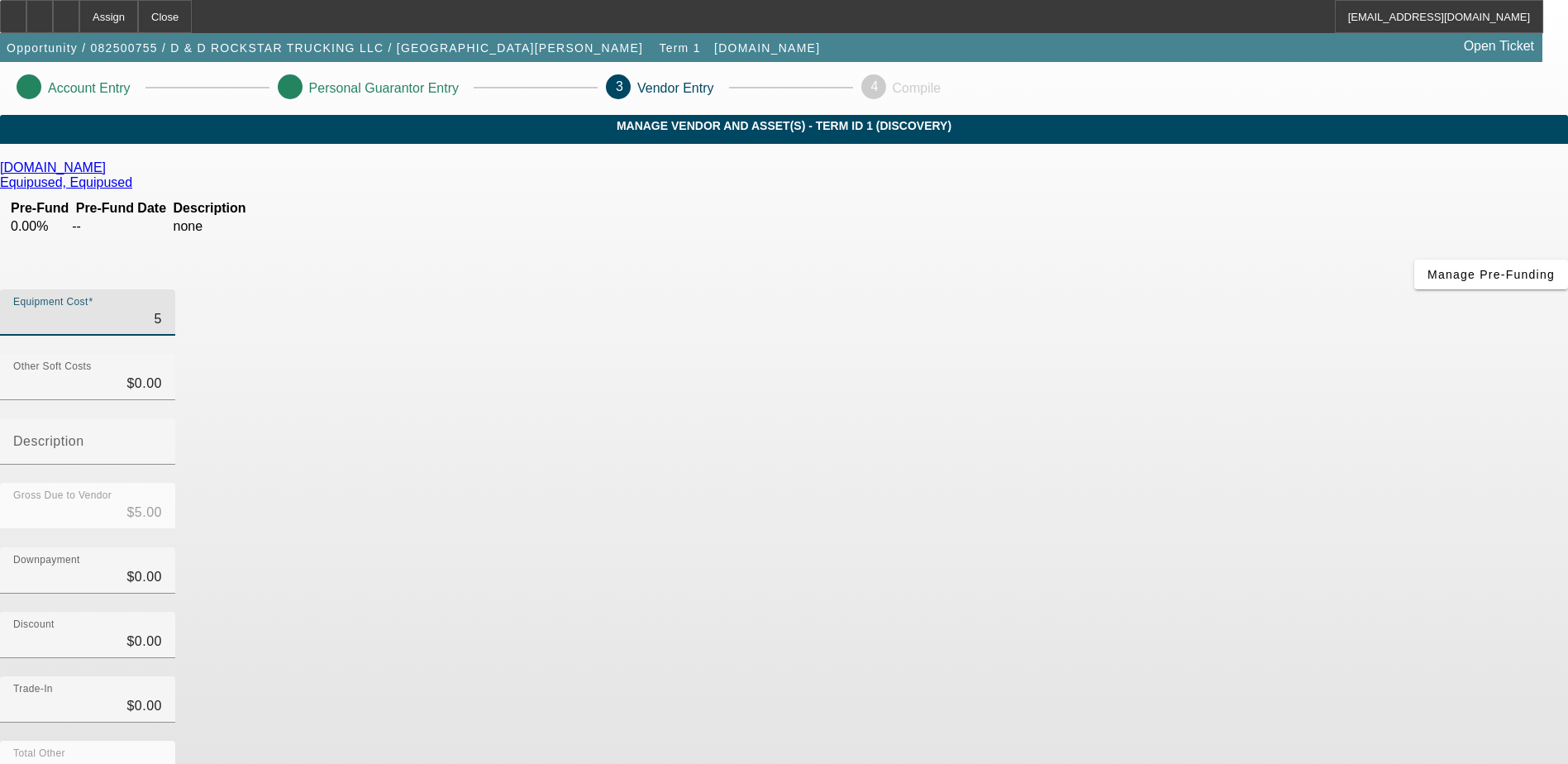
type input "54"
type input "$54.00"
type input "549"
type input "$549.00"
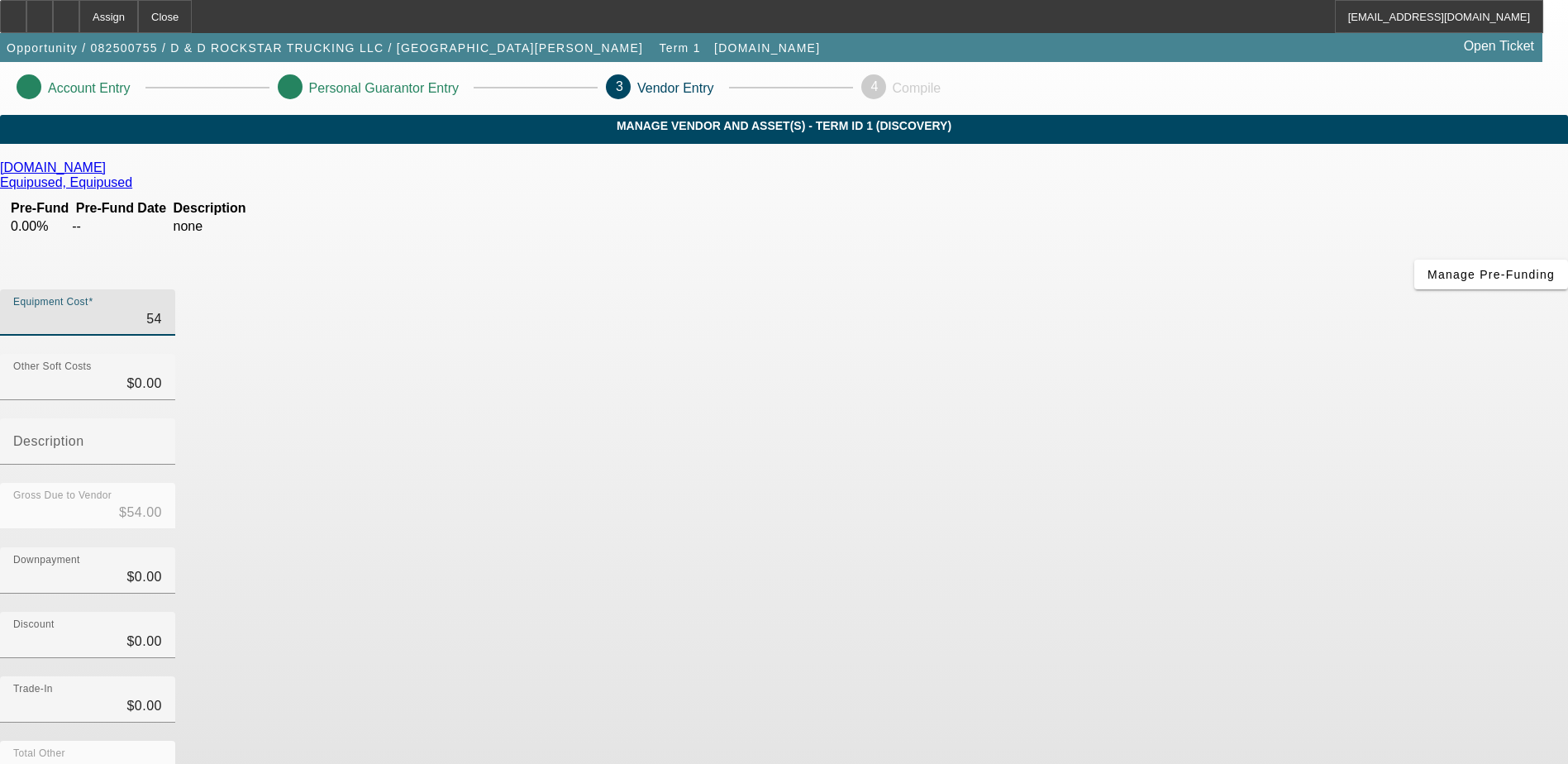
type input "$549.00"
type input "5499"
type input "$5,499.00"
type input "54995"
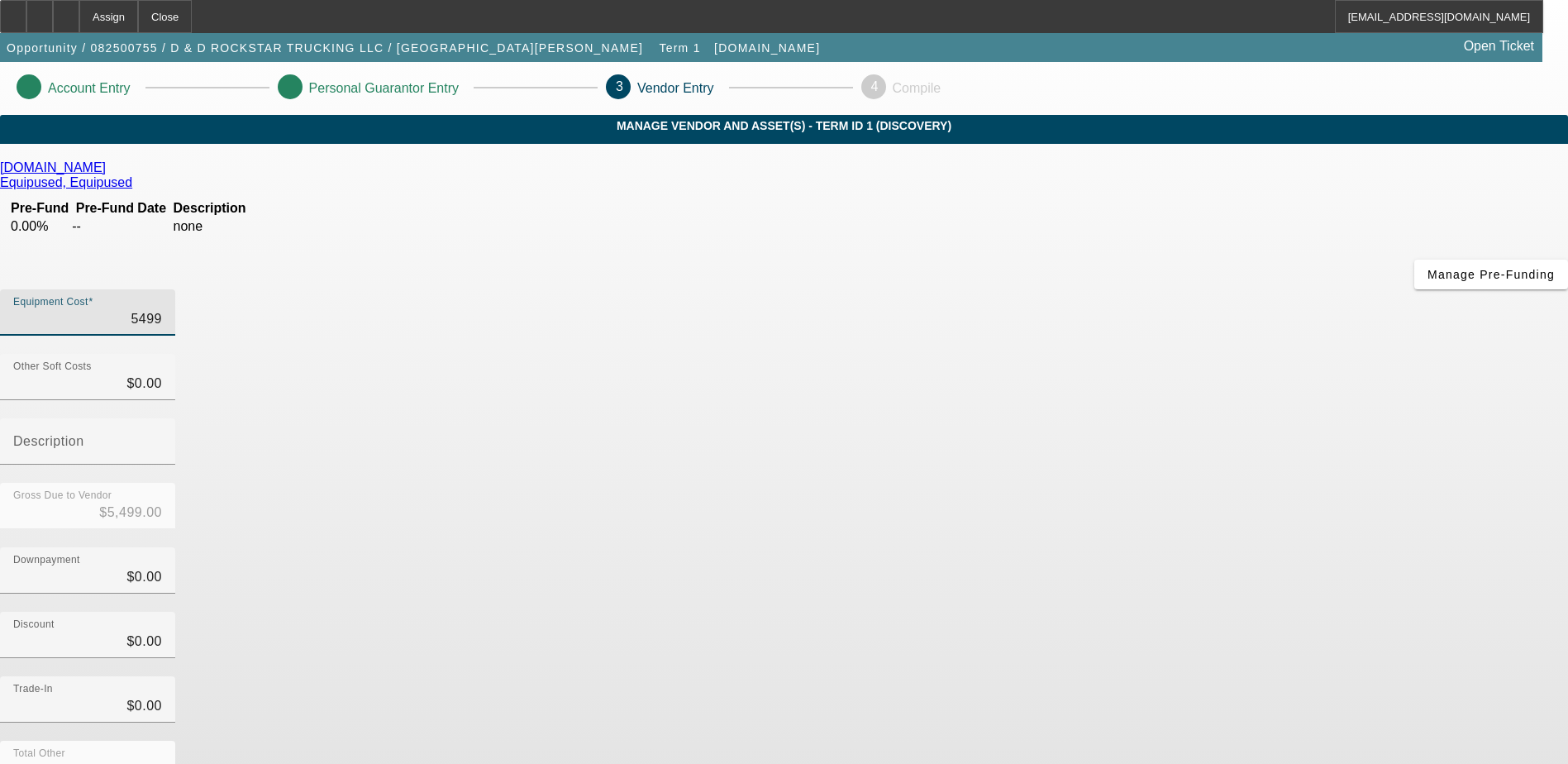
type input "$54,995.00"
click at [1168, 548] on div "Downpayment $0.00" at bounding box center [784, 580] width 1568 height 65
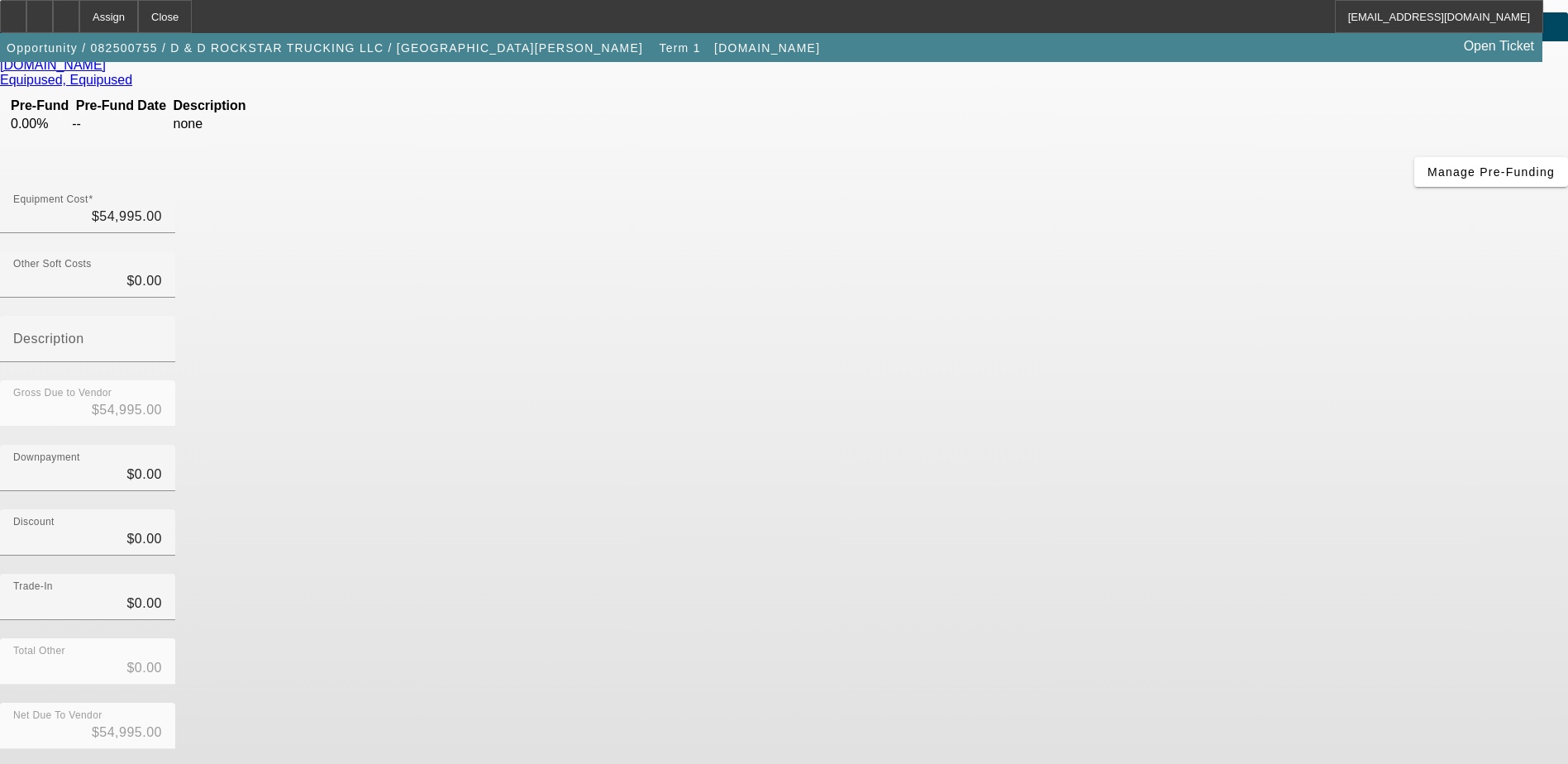
scroll to position [105, 0]
click at [47, 763] on button "Submit" at bounding box center [23, 774] width 47 height 17
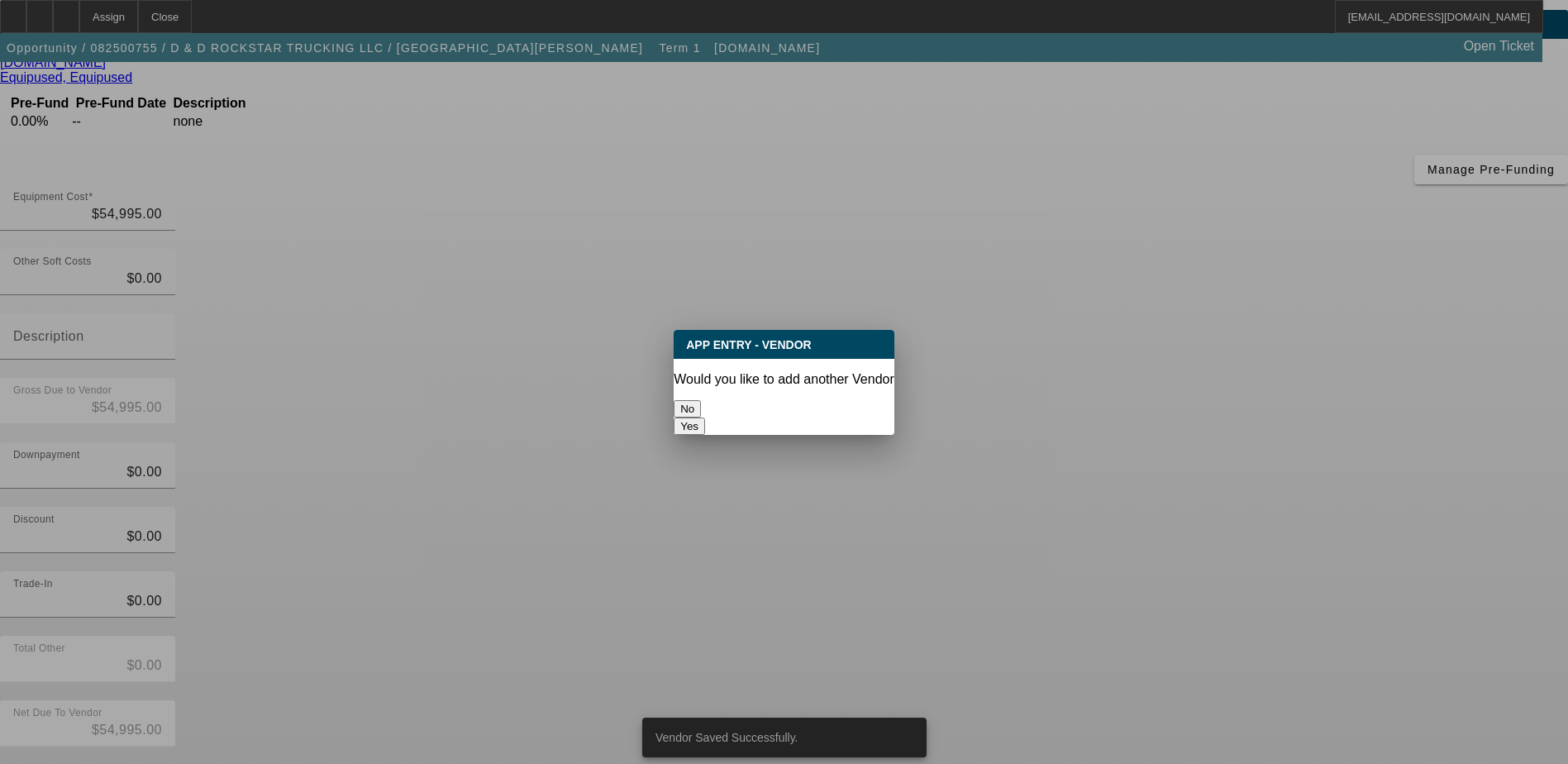
scroll to position [0, 0]
click at [701, 401] on button "No" at bounding box center [688, 409] width 28 height 17
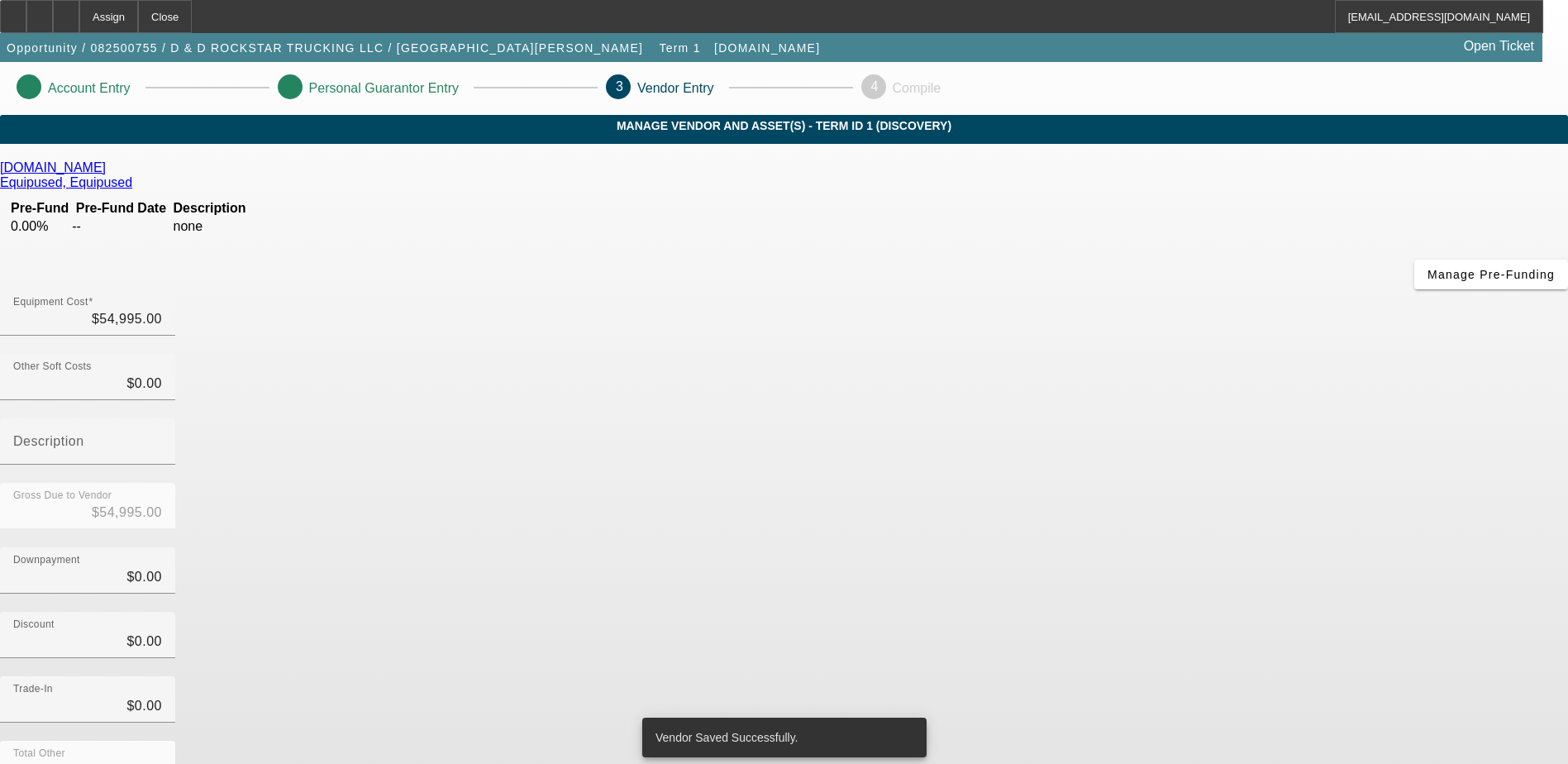
scroll to position [105, 0]
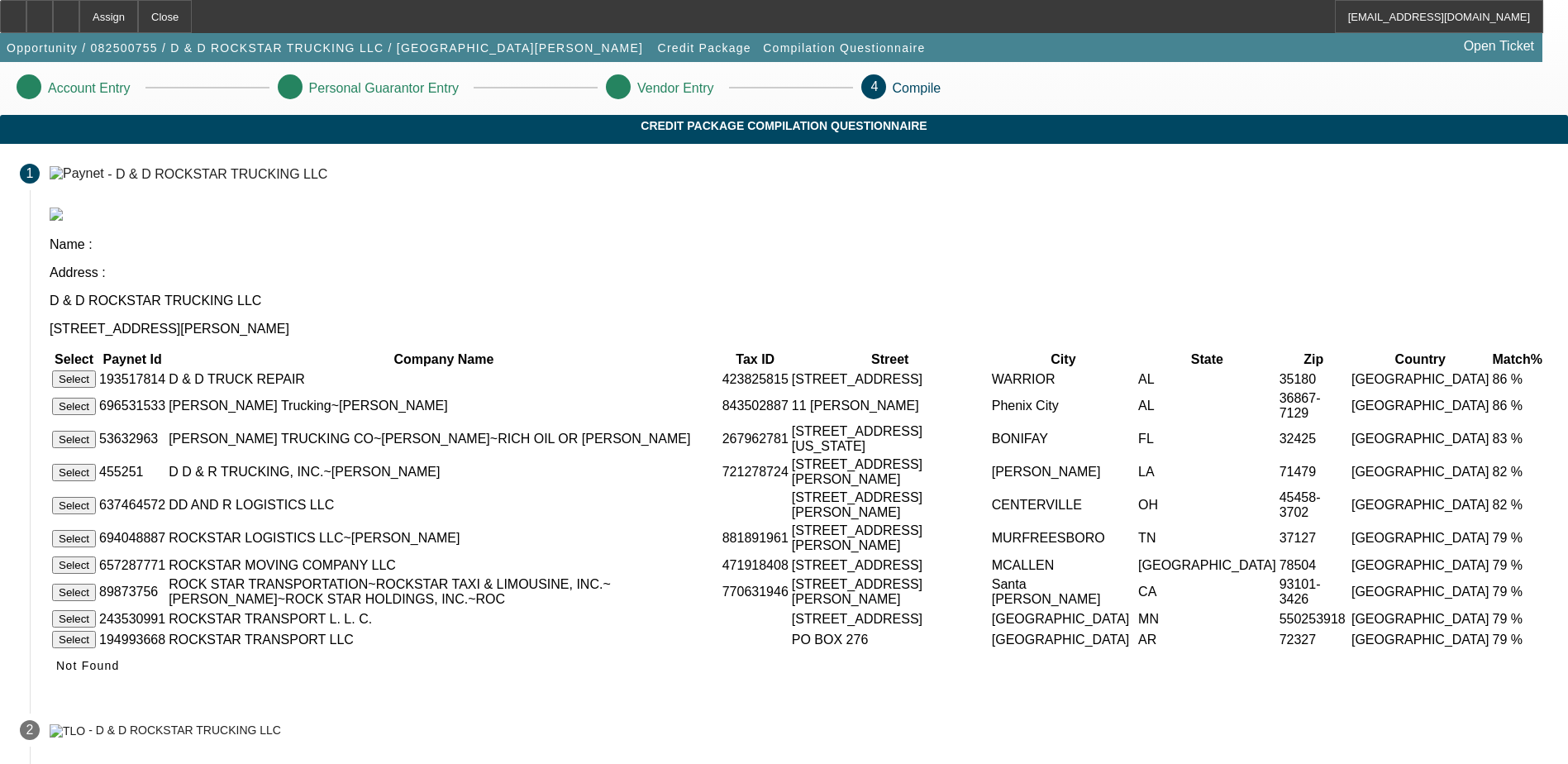
scroll to position [65, 0]
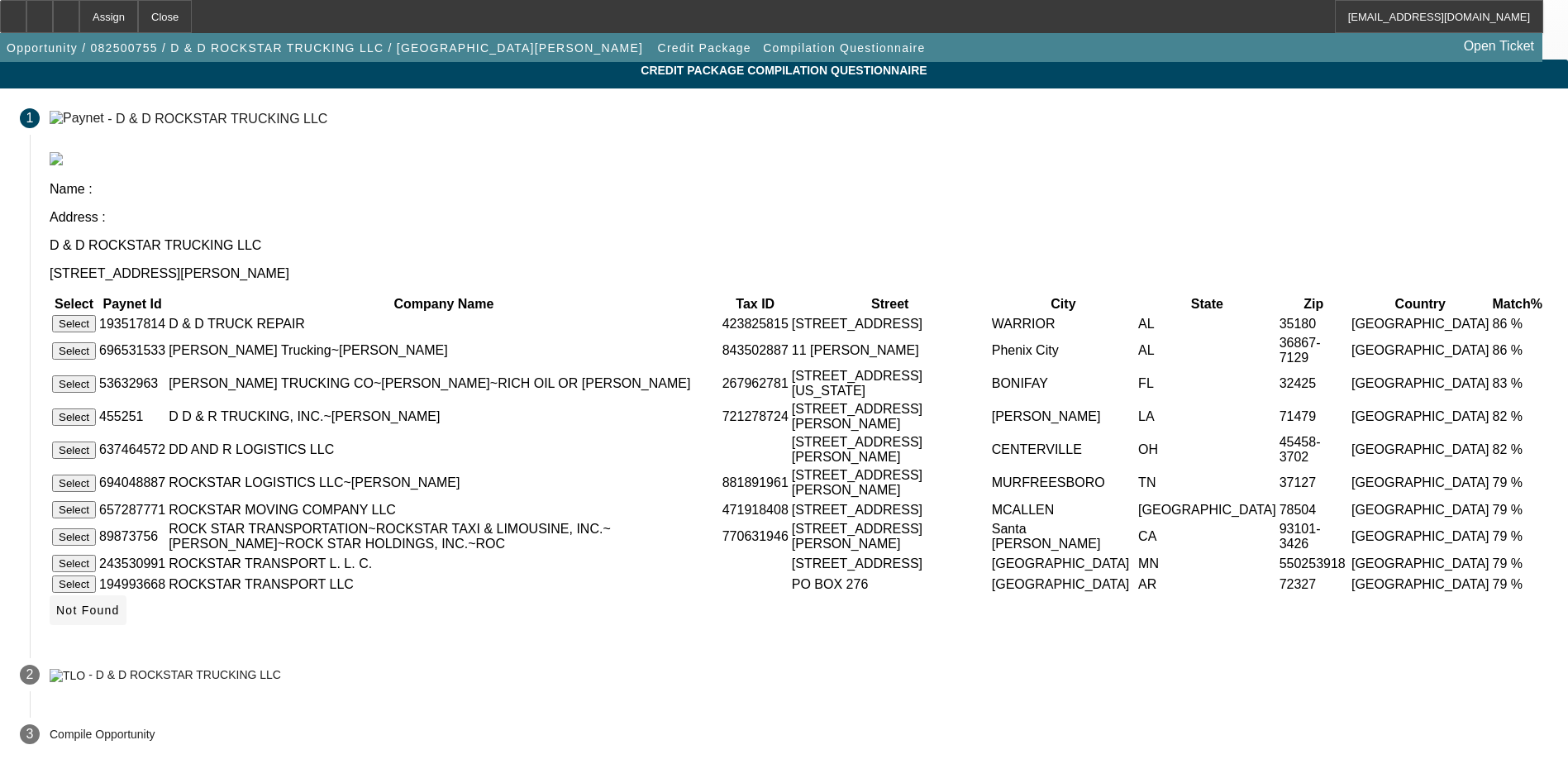
click at [56, 609] on icon at bounding box center [56, 610] width 0 height 13
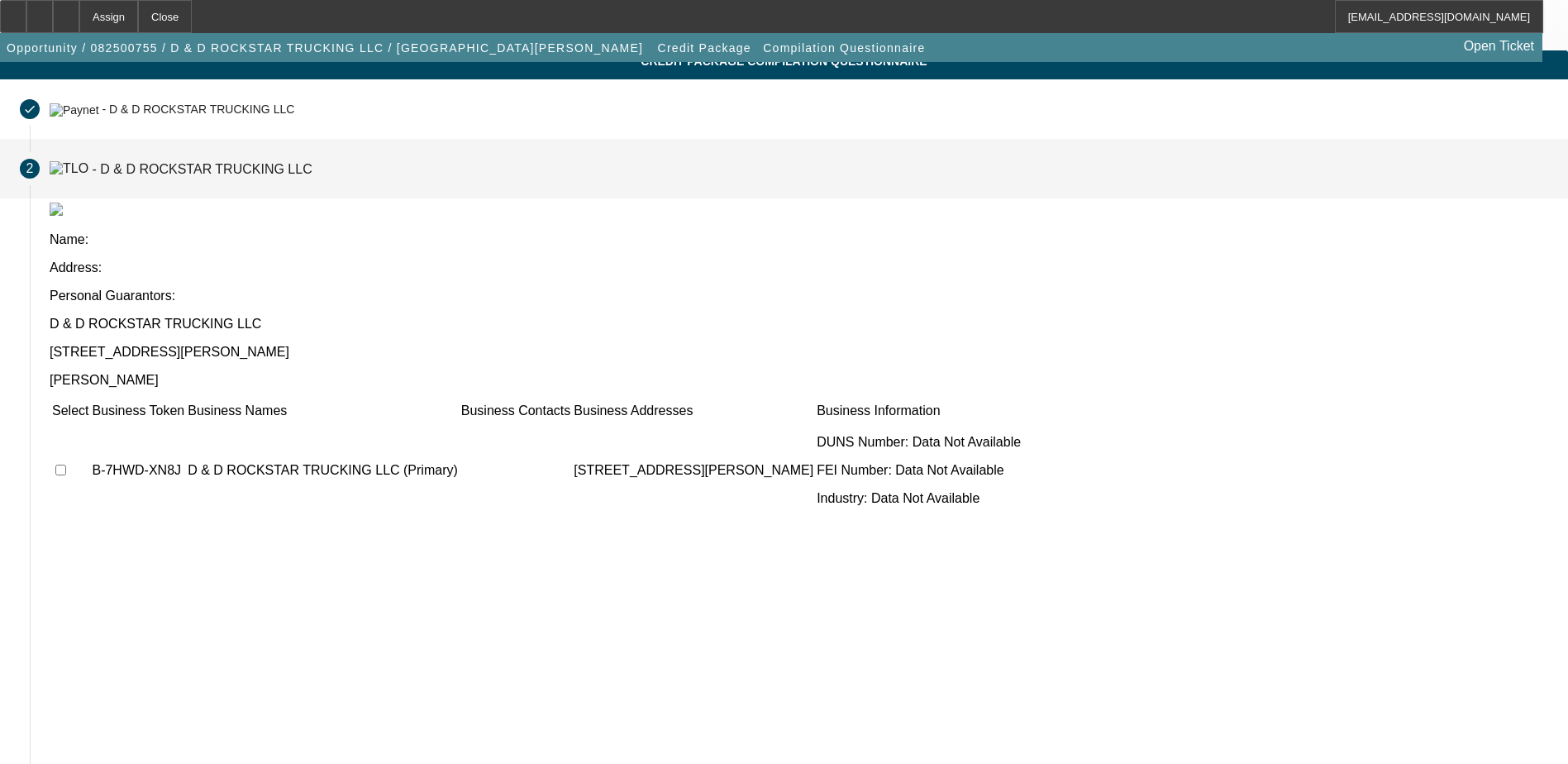
click at [66, 465] on input "checkbox" at bounding box center [61, 470] width 10 height 10
checkbox input "true"
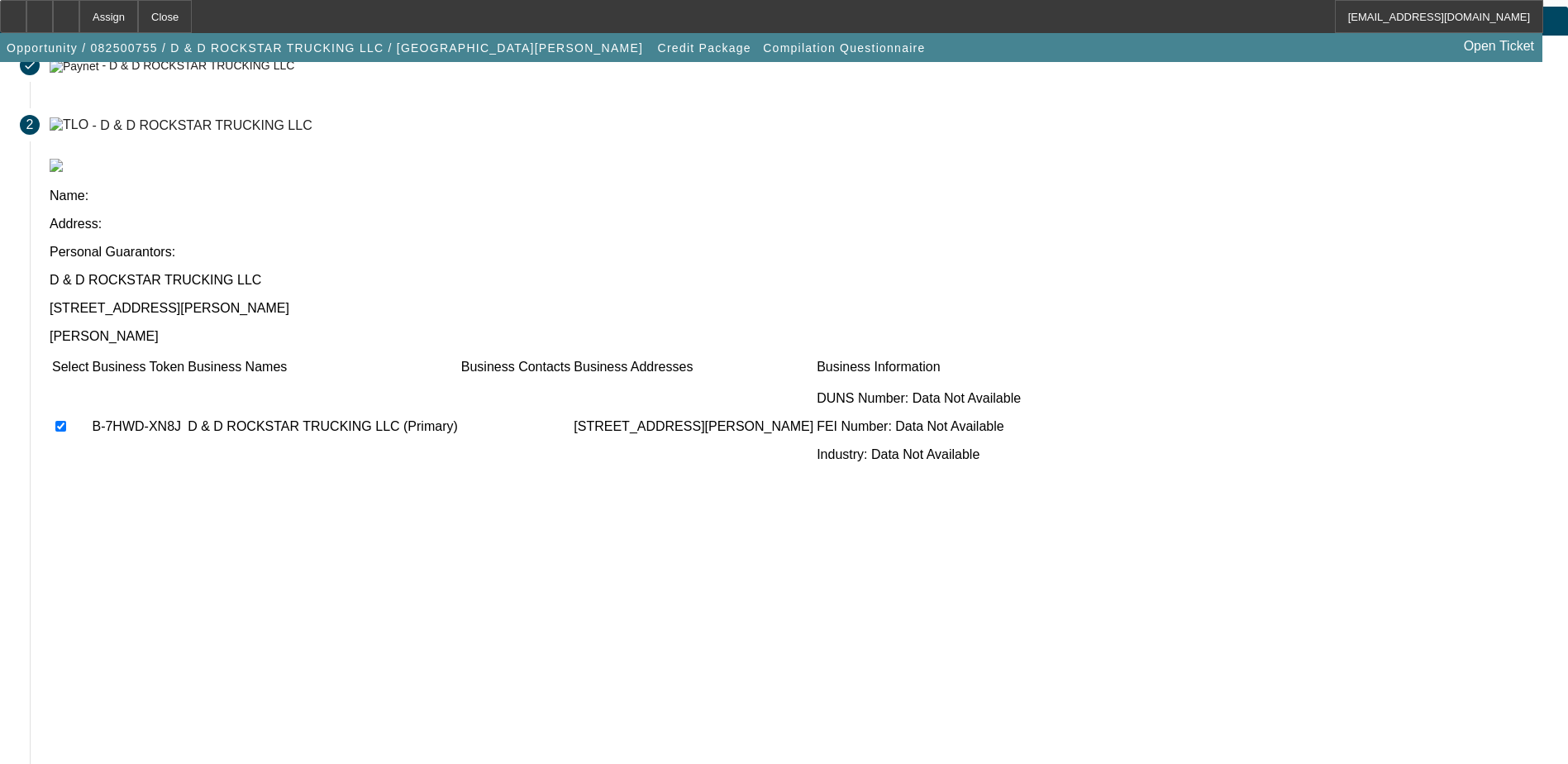
scroll to position [151, 0]
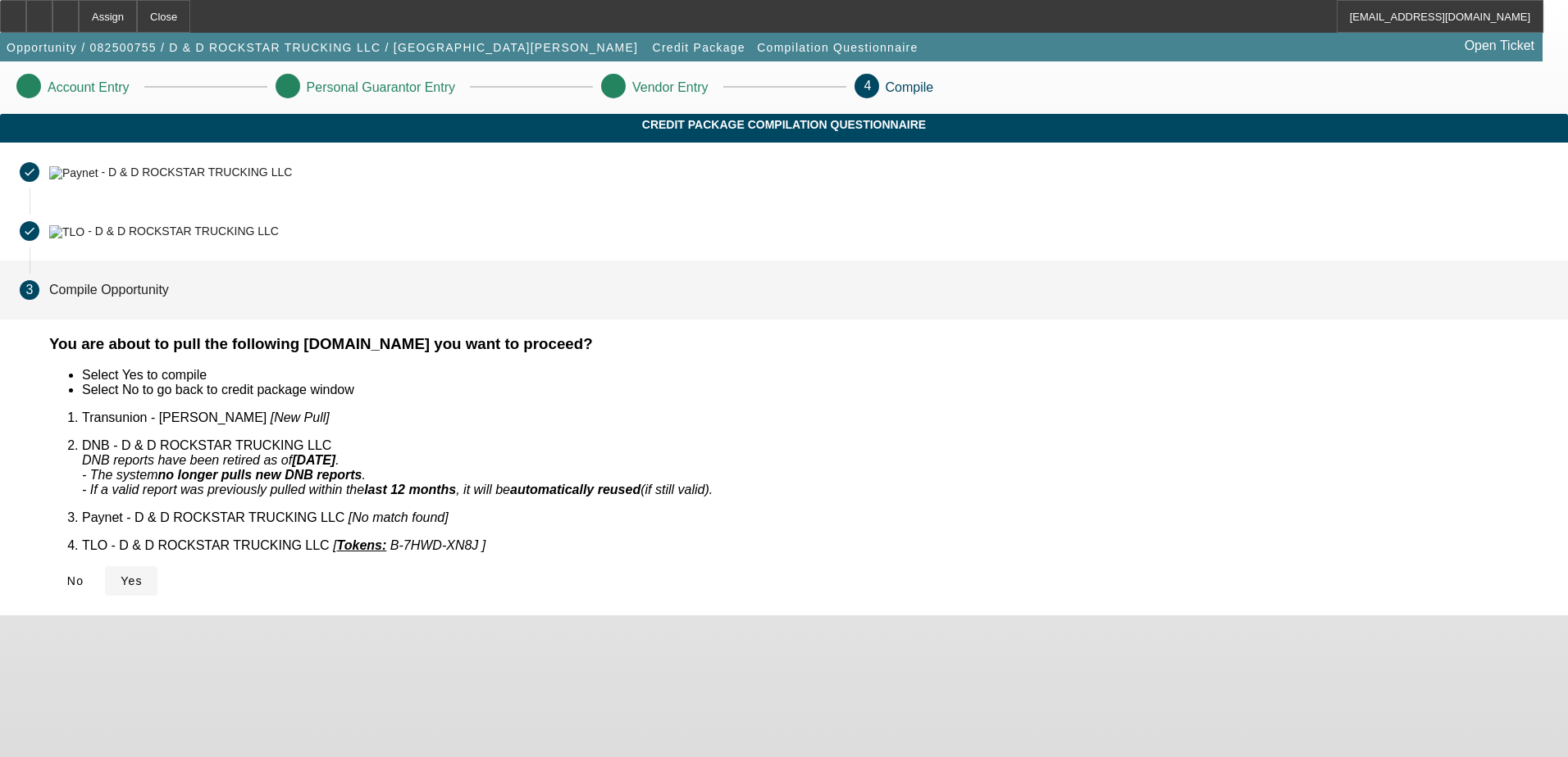
click at [121, 574] on icon at bounding box center [121, 580] width 0 height 13
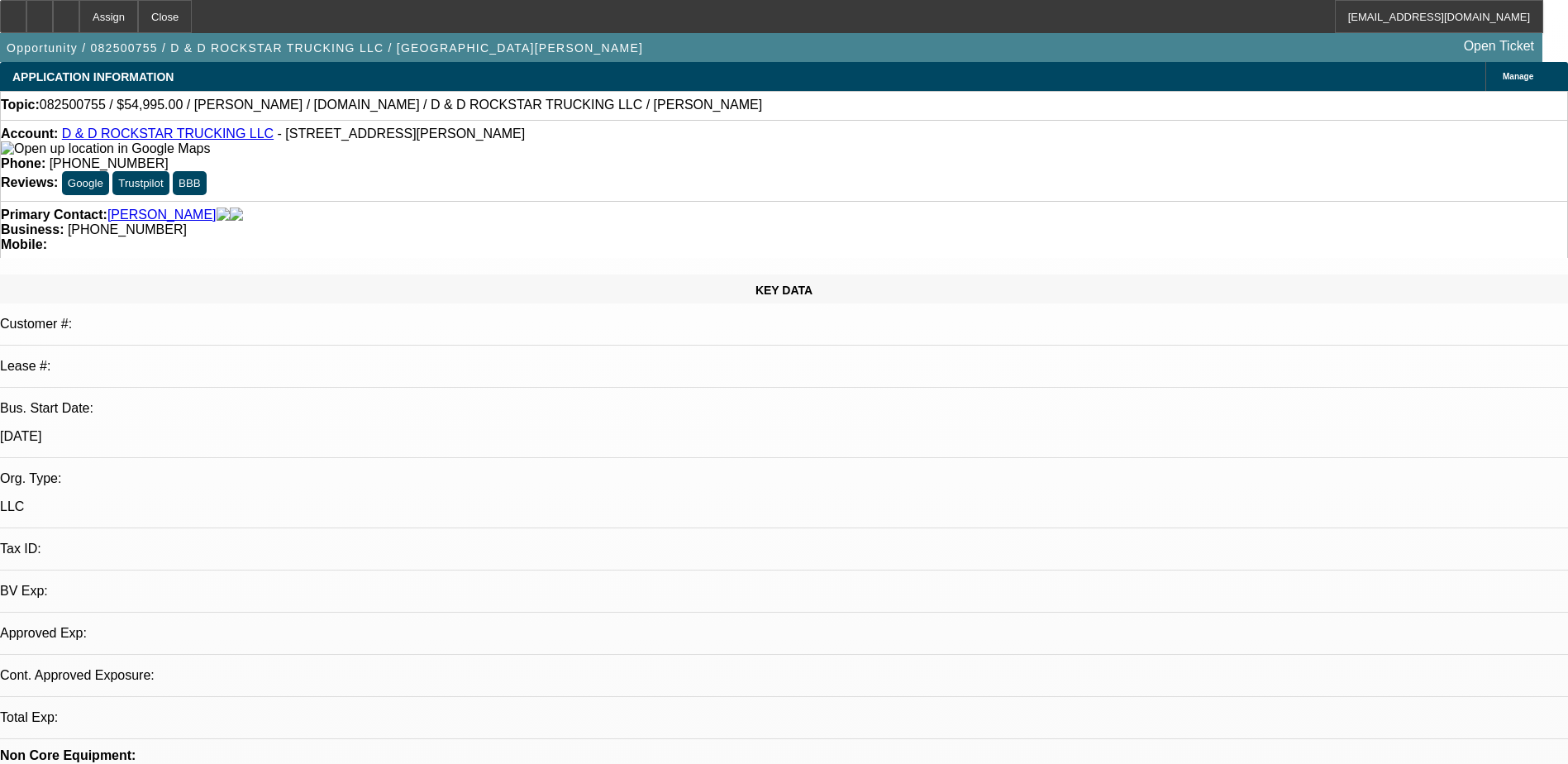
select select "0"
select select "2"
select select "0.1"
select select "1"
select select "2"
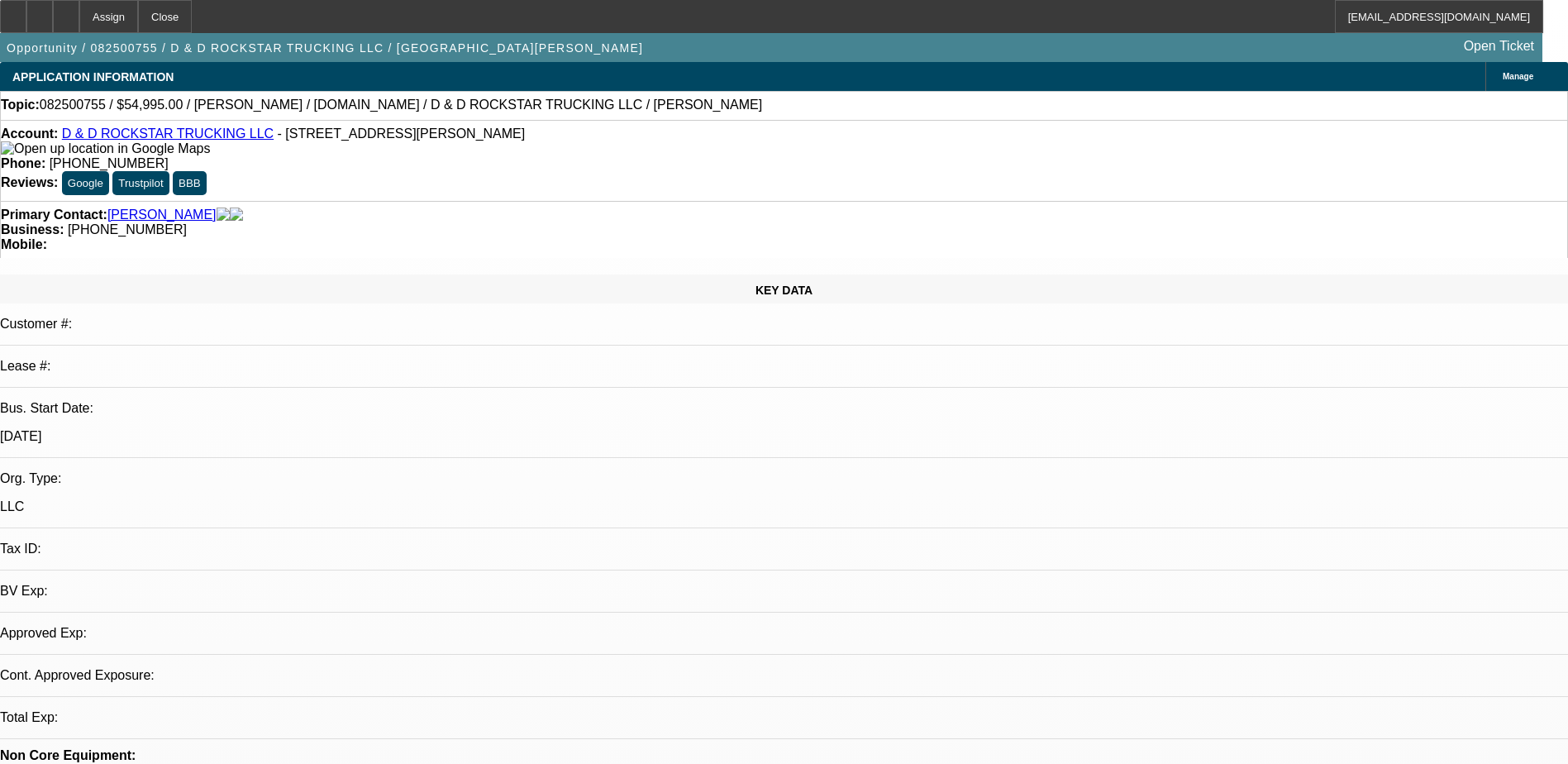
select select "4"
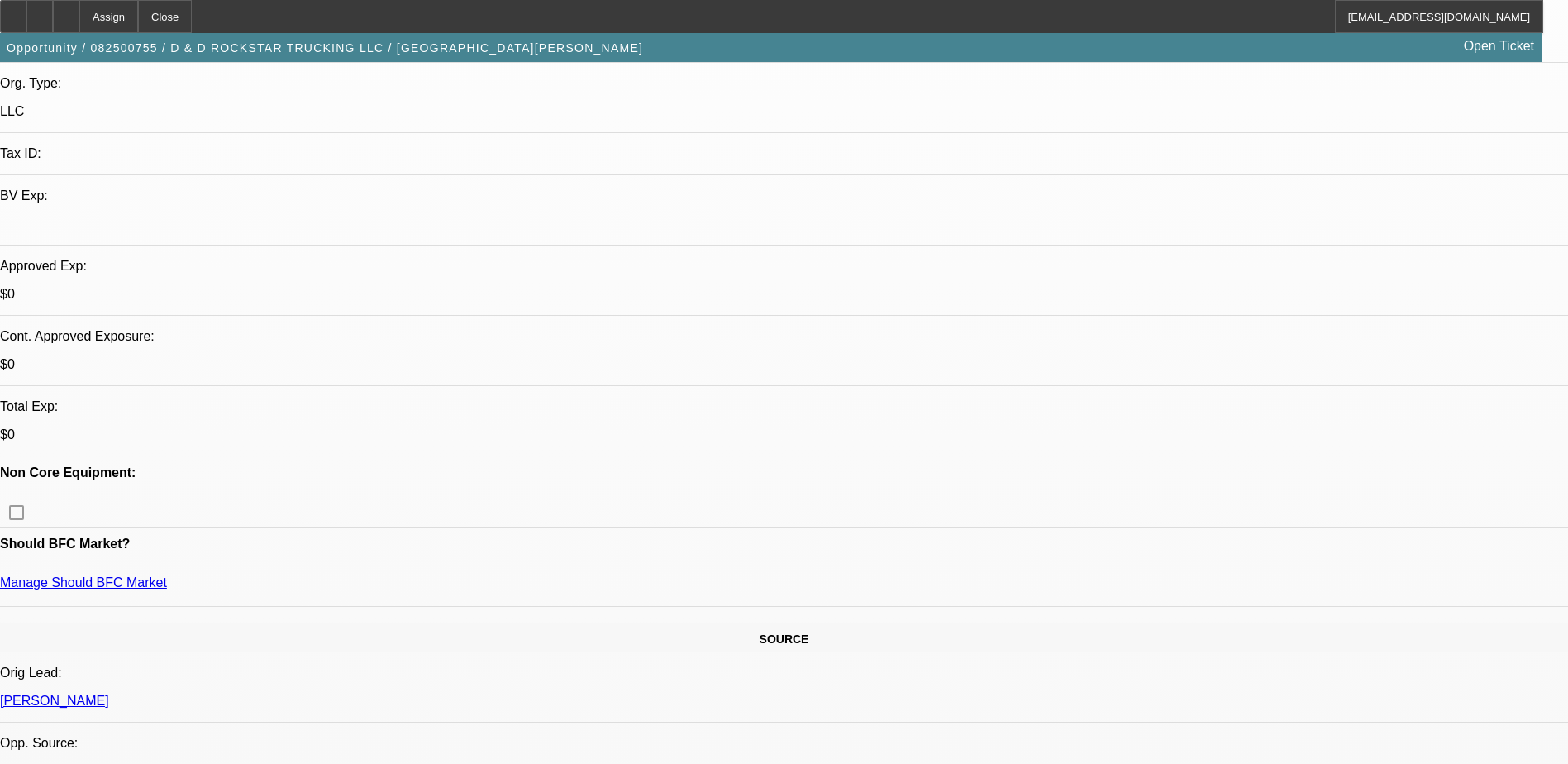
scroll to position [414, 0]
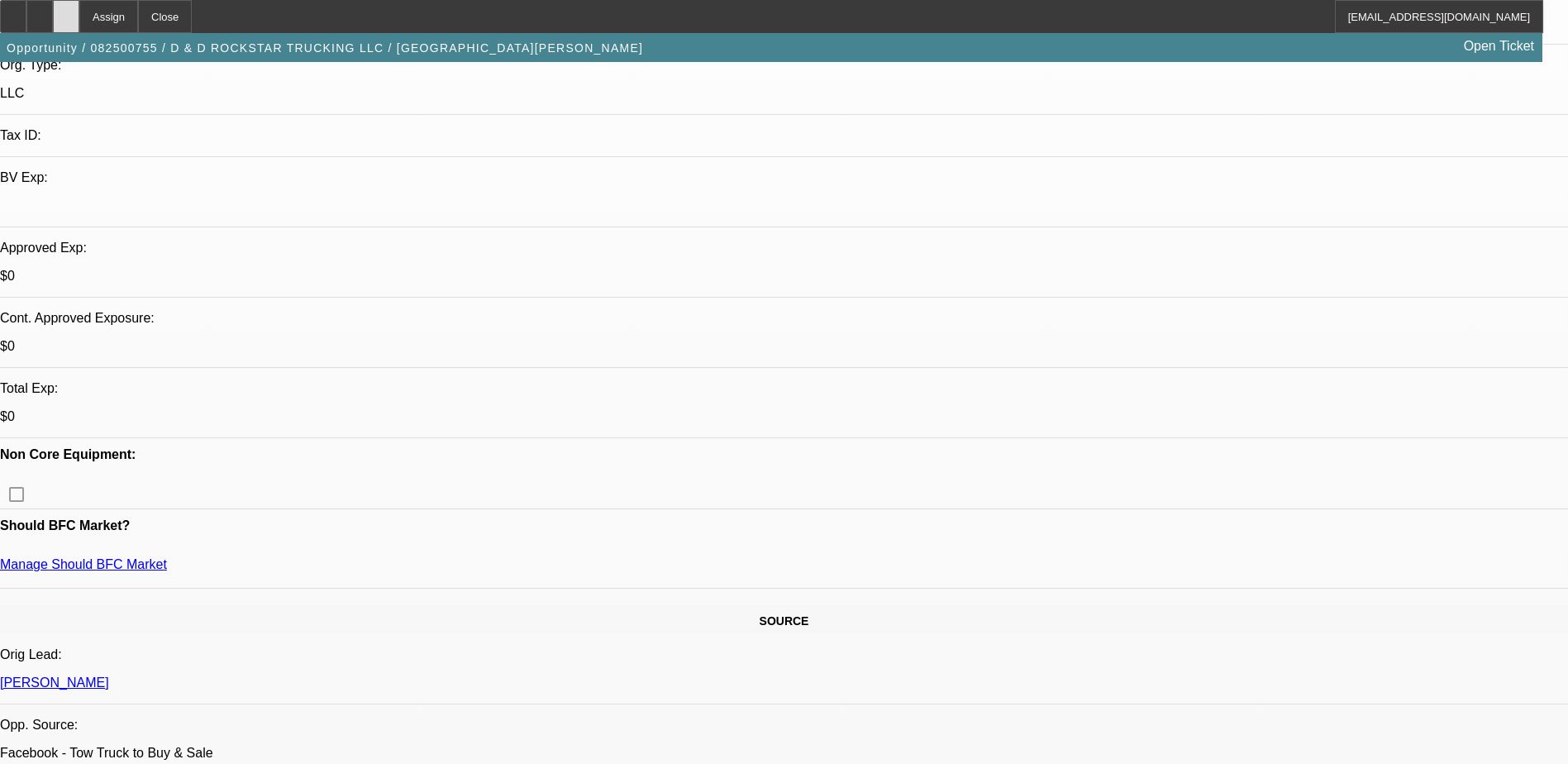
click at [80, 16] on div at bounding box center [66, 16] width 27 height 33
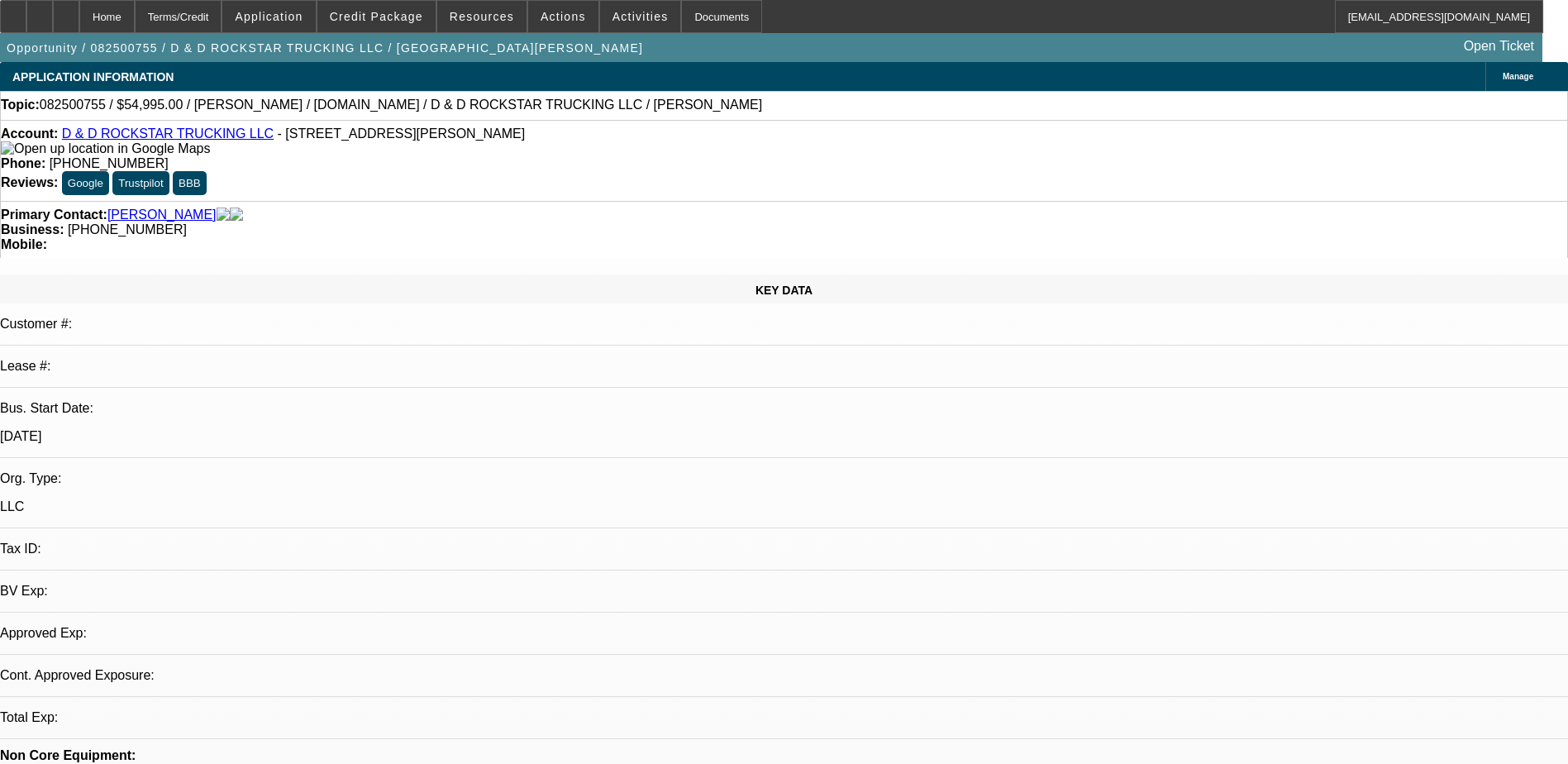
select select "0"
select select "2"
select select "0.1"
select select "1"
select select "2"
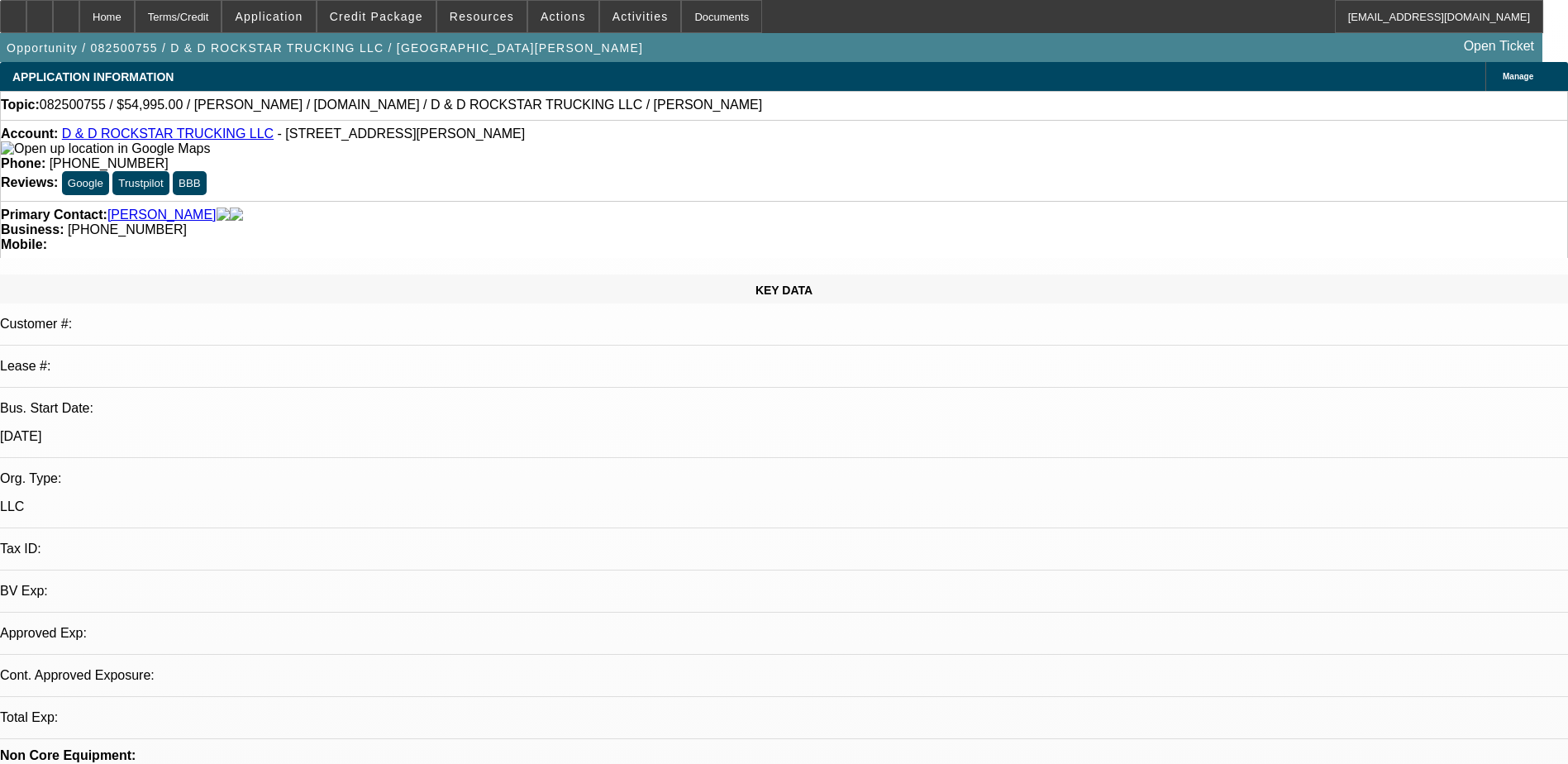
select select "4"
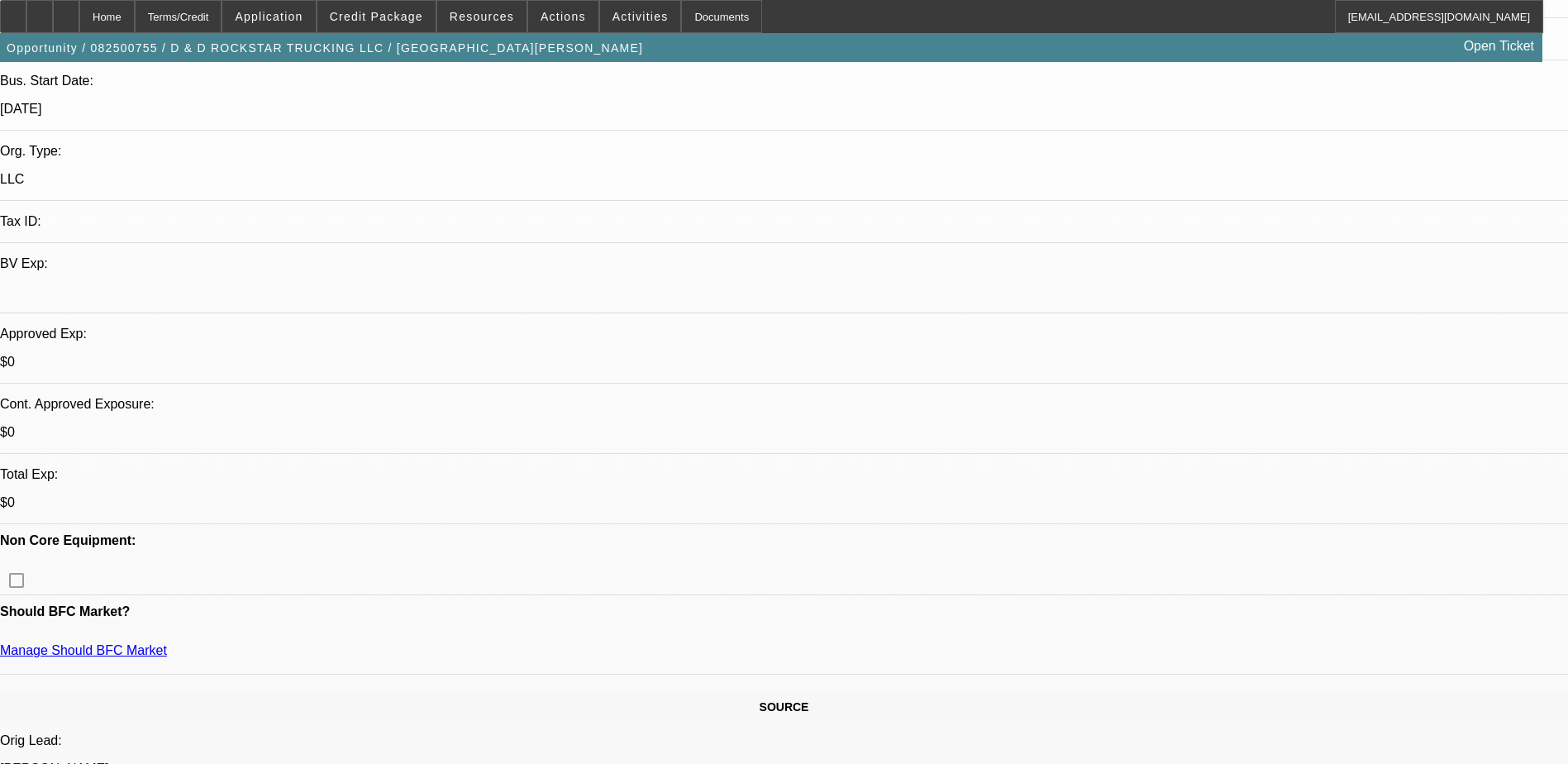
scroll to position [331, 0]
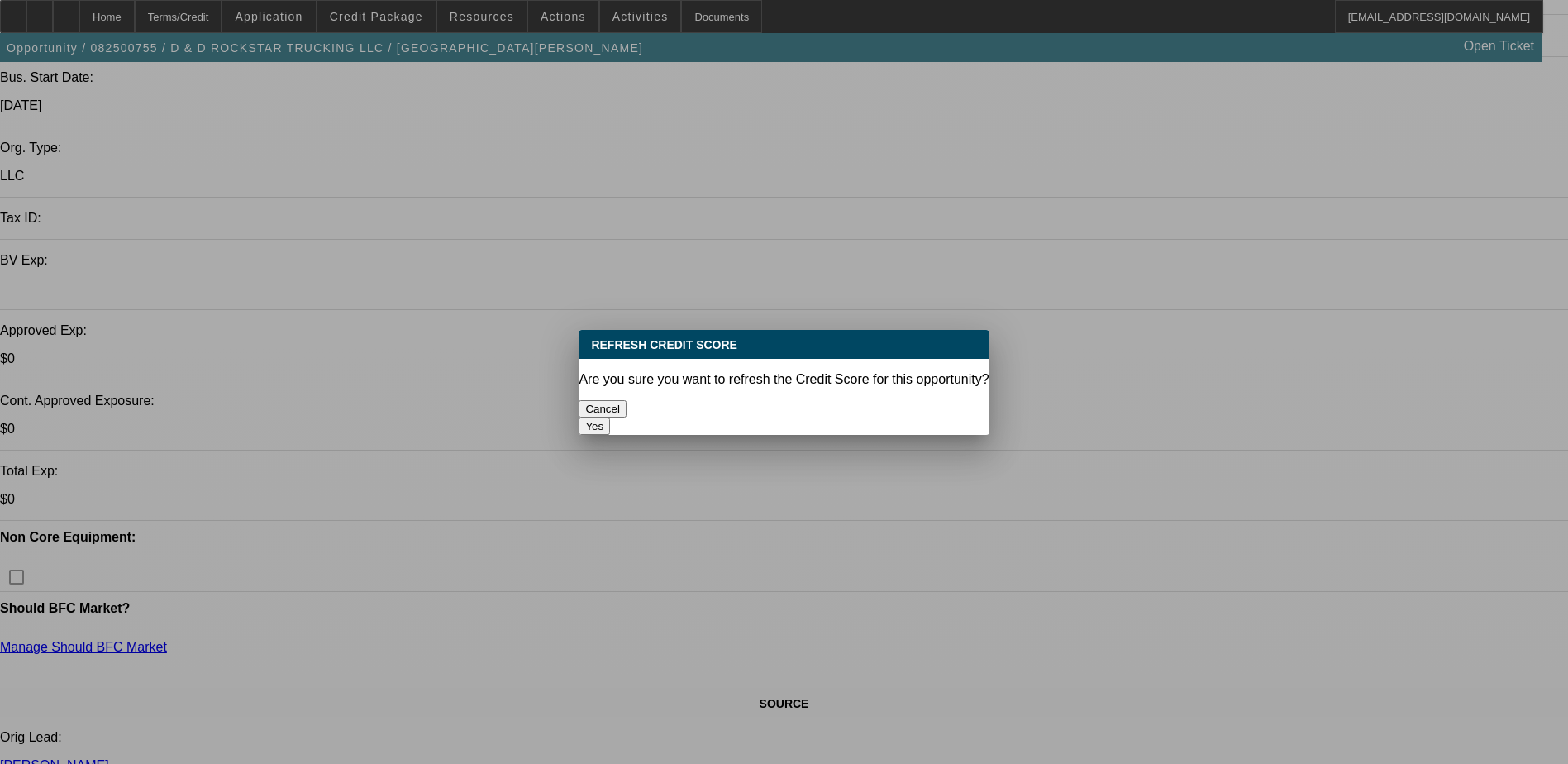
scroll to position [0, 0]
click at [610, 418] on button "Yes" at bounding box center [594, 427] width 31 height 17
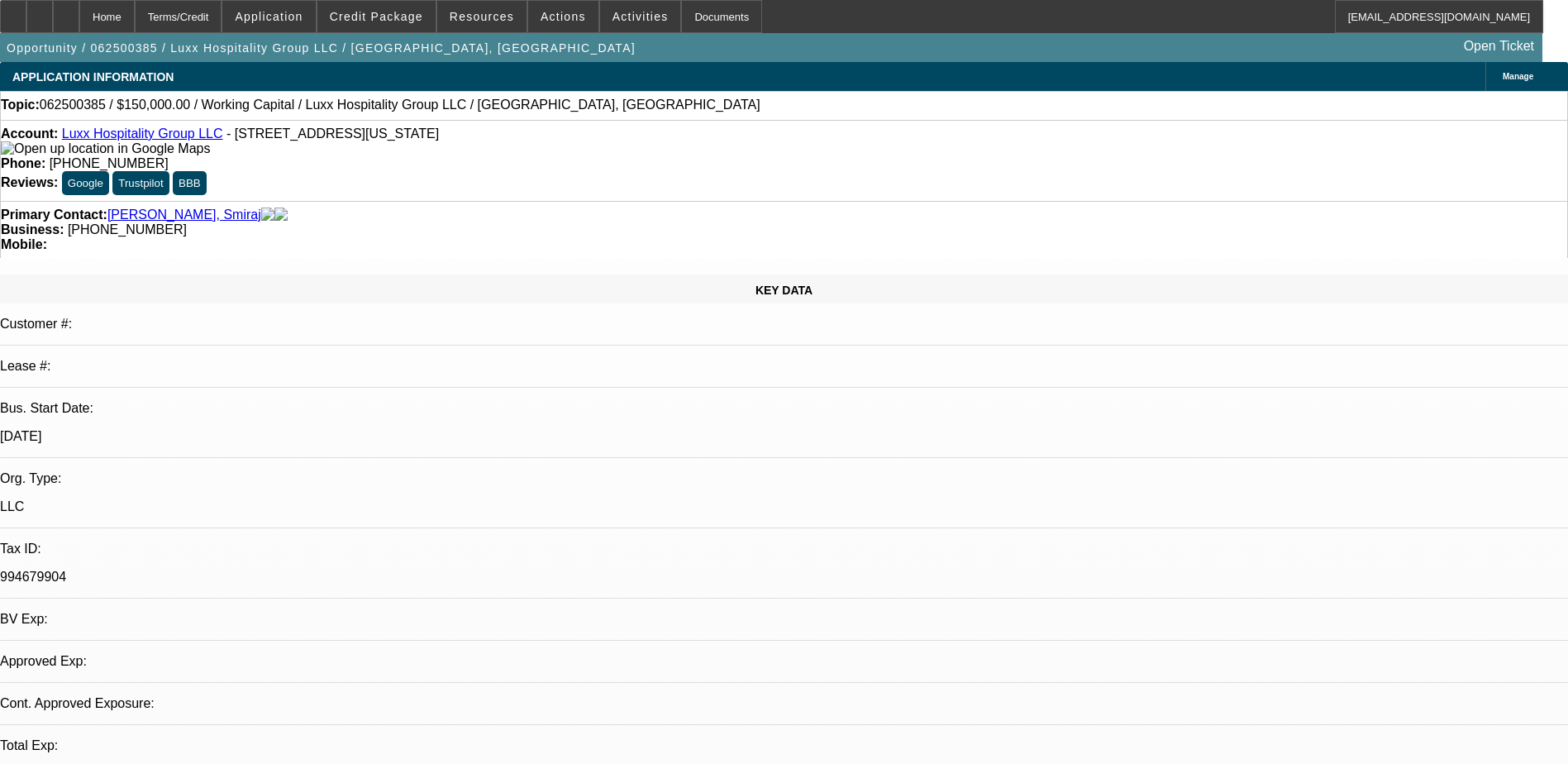
select select "0"
select select "2"
select select "0"
select select "6"
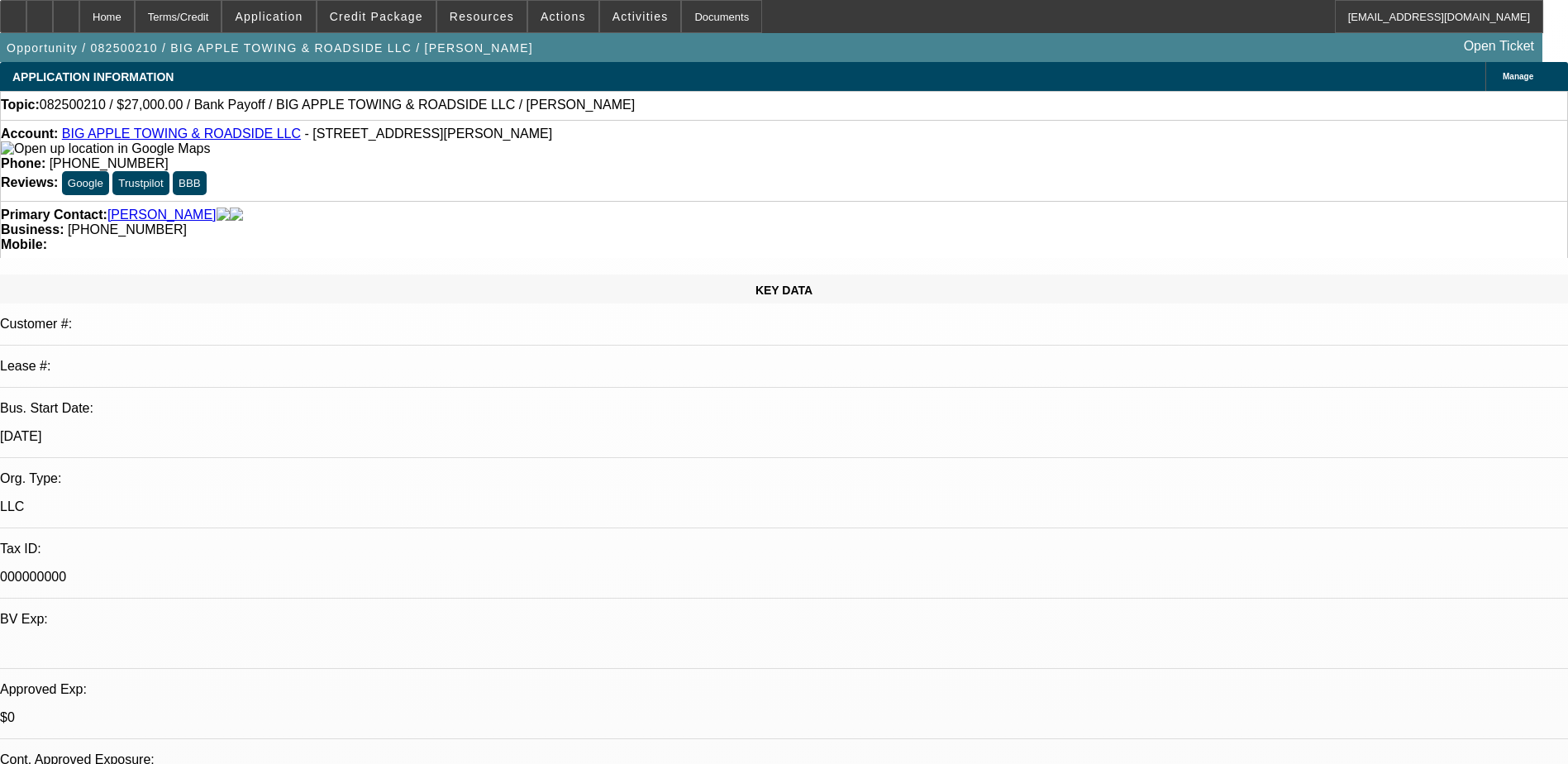
select select "0.1"
select select "2"
select select "0"
select select "6"
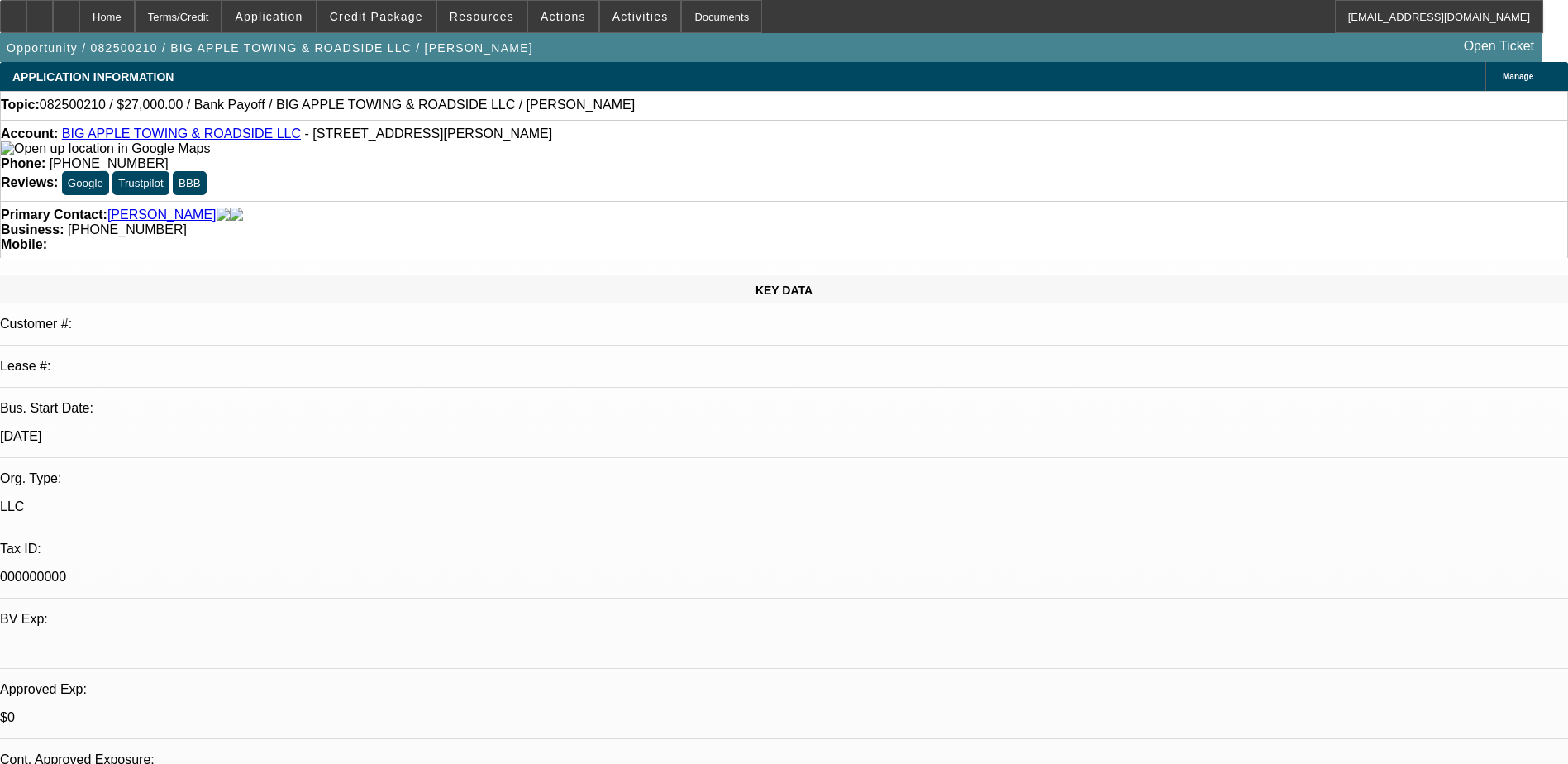
select select "0"
select select "2"
select select "0"
select select "6"
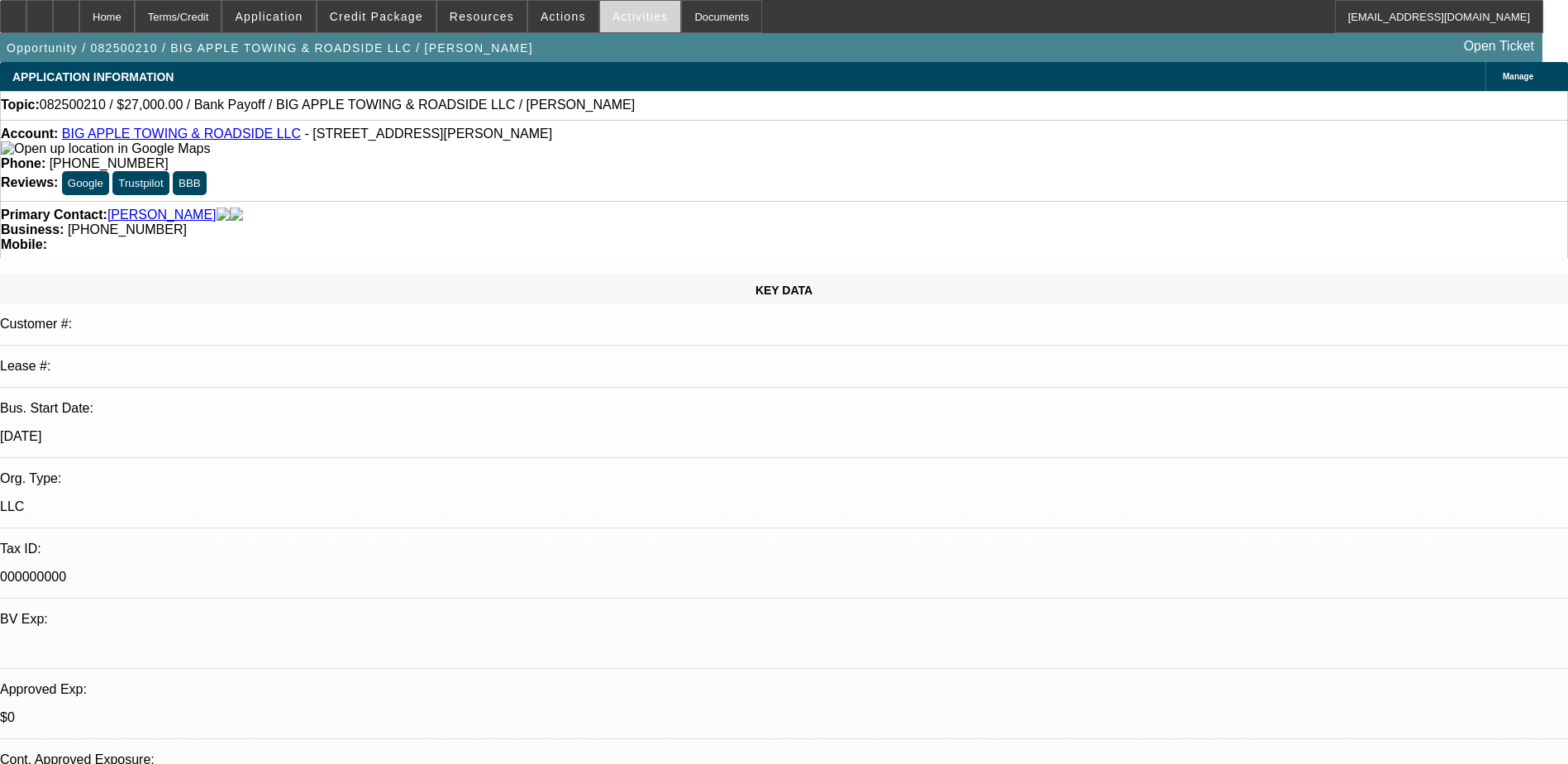
scroll to position [256, 0]
